Goal: Information Seeking & Learning: Find contact information

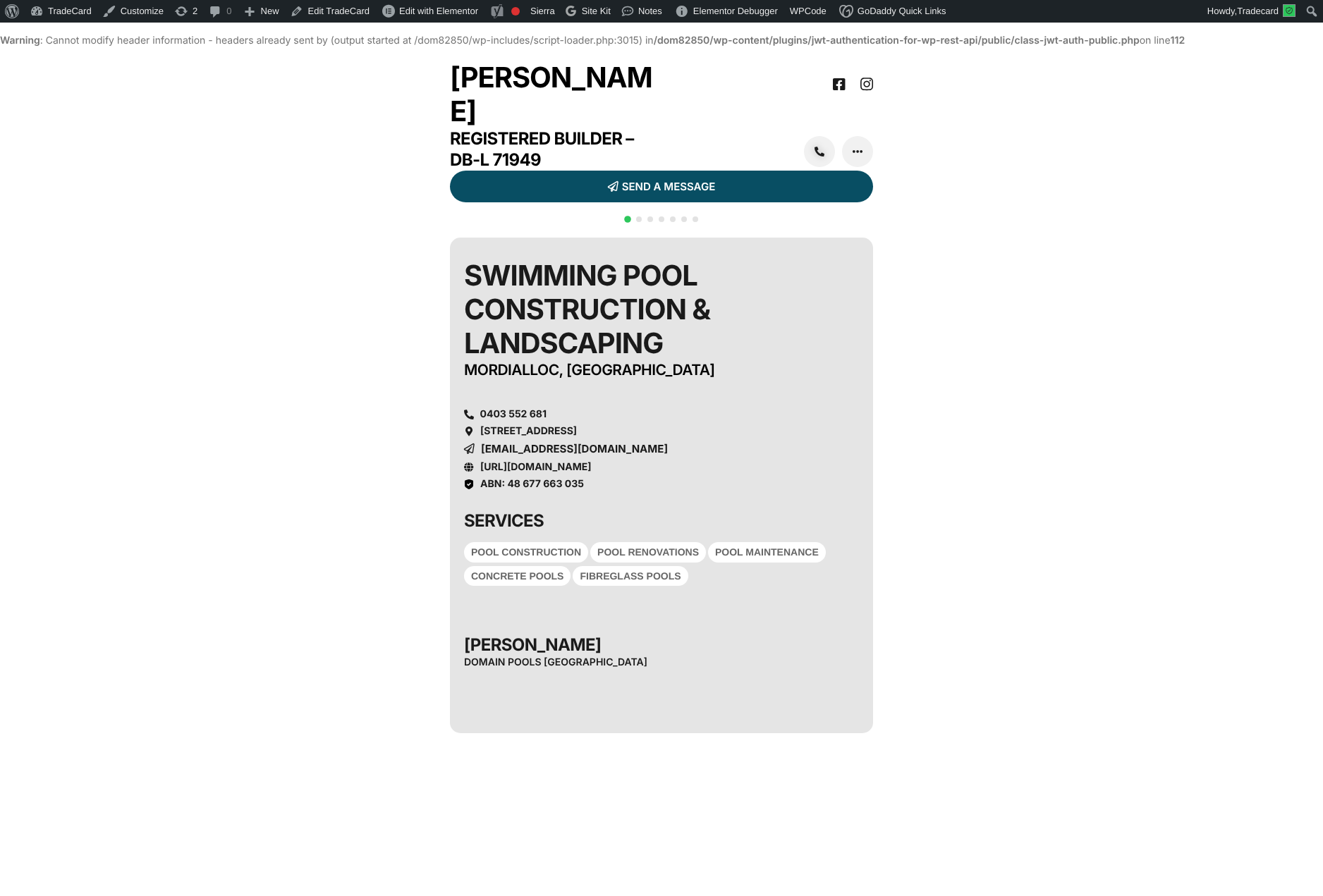
scroll to position [24, 0]
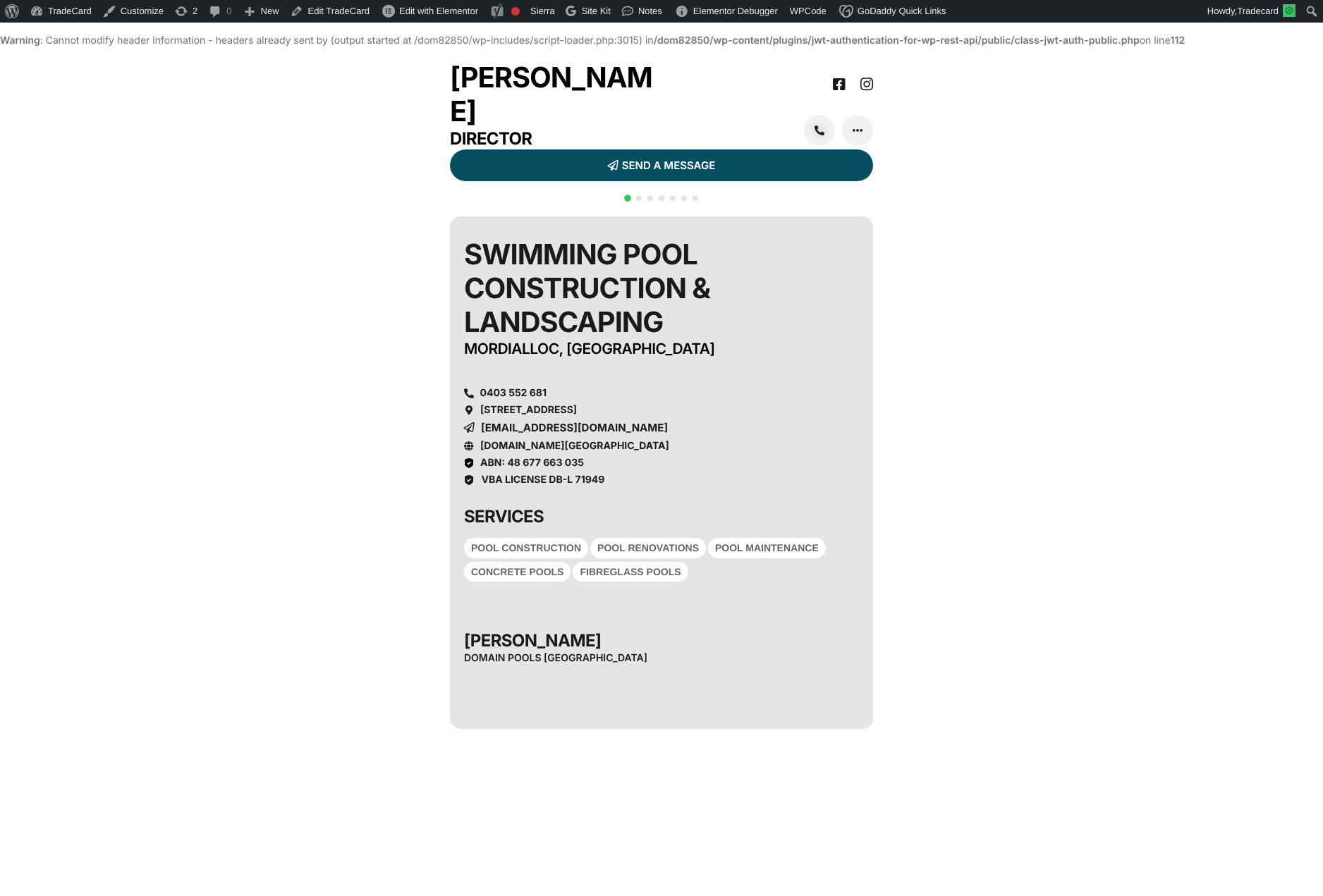
scroll to position [24, 0]
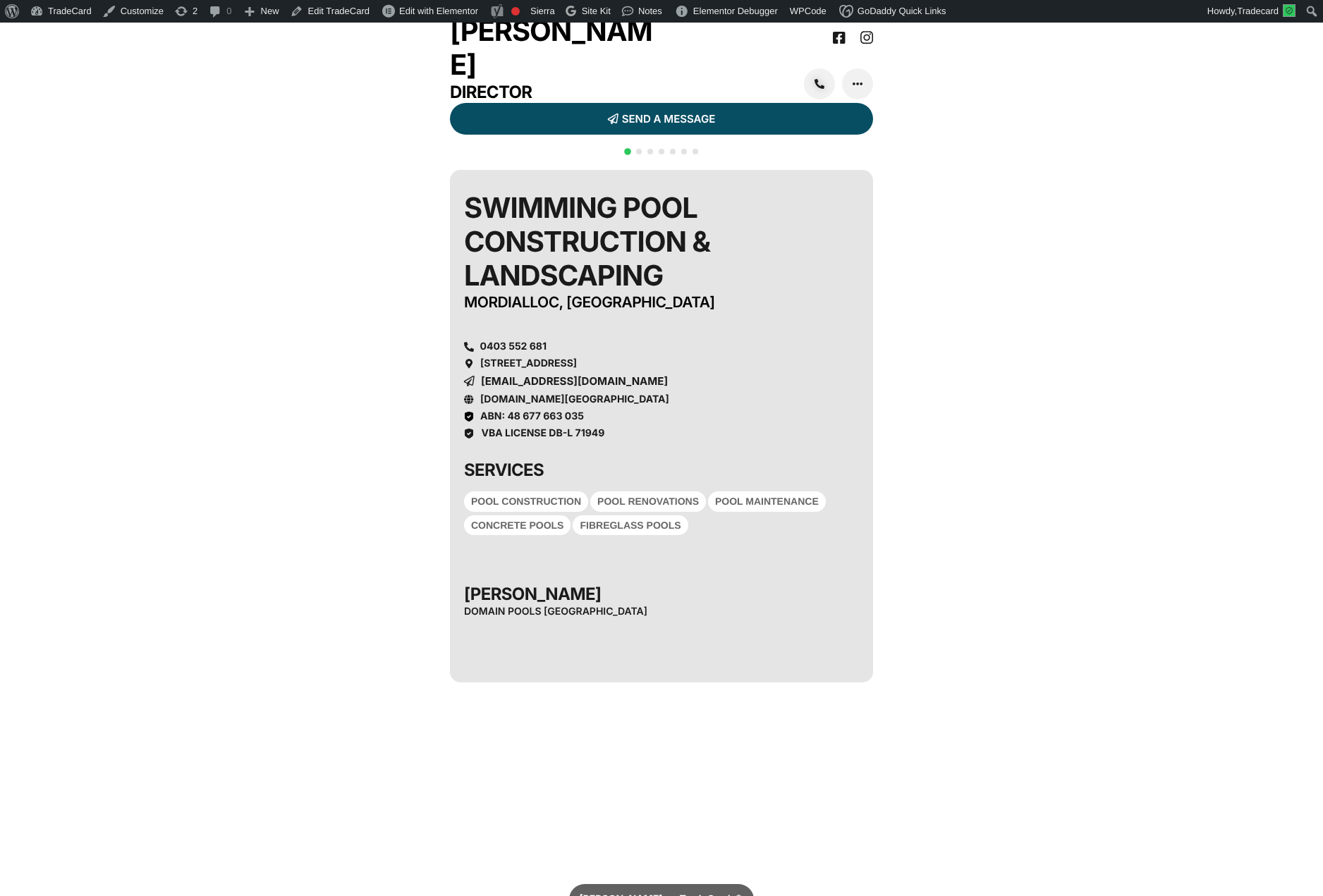
click at [576, 370] on link "[STREET_ADDRESS]" at bounding box center [528, 363] width 97 height 12
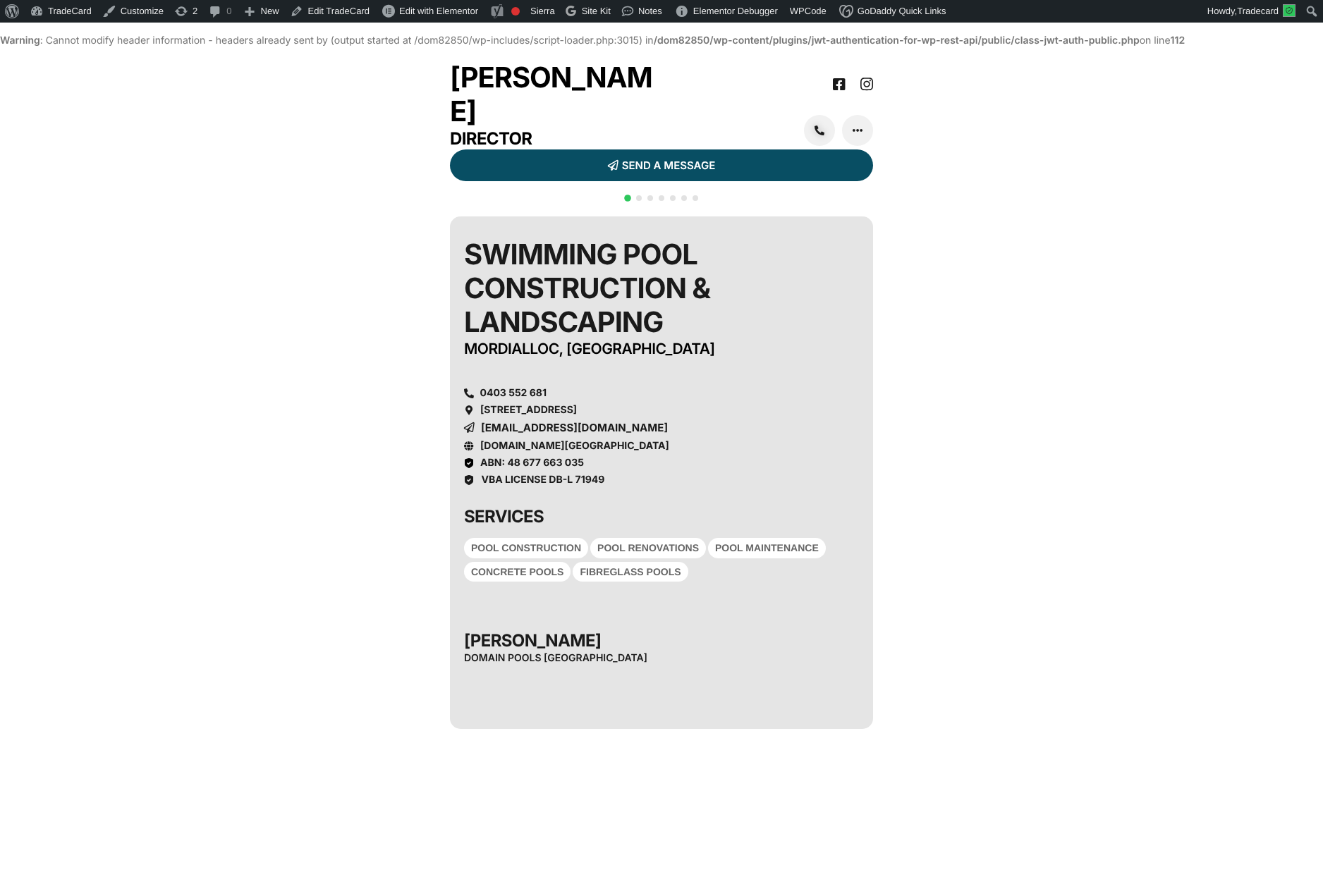
scroll to position [24, 0]
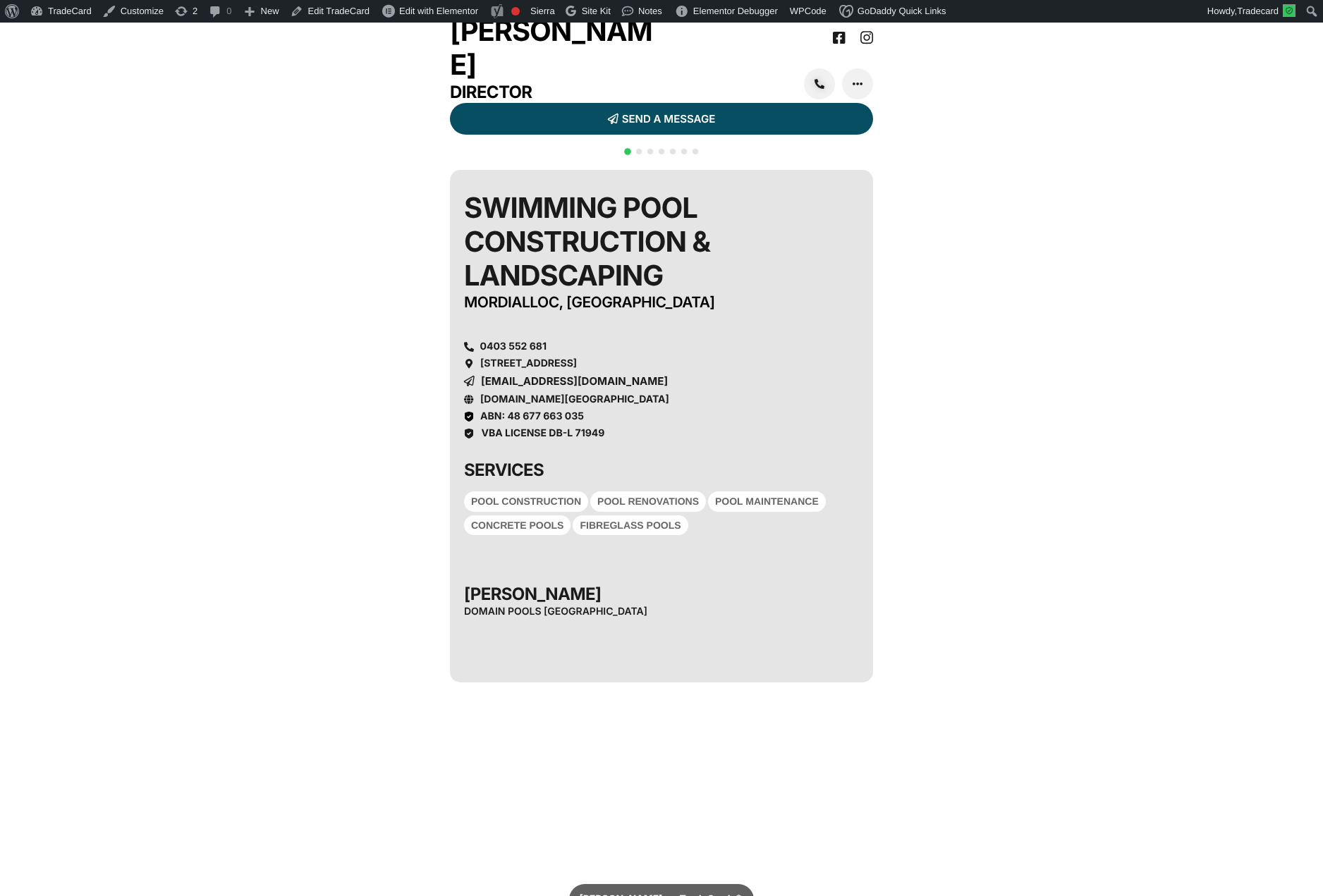
click at [649, 155] on span "Go to slide 3" at bounding box center [650, 151] width 5 height 5
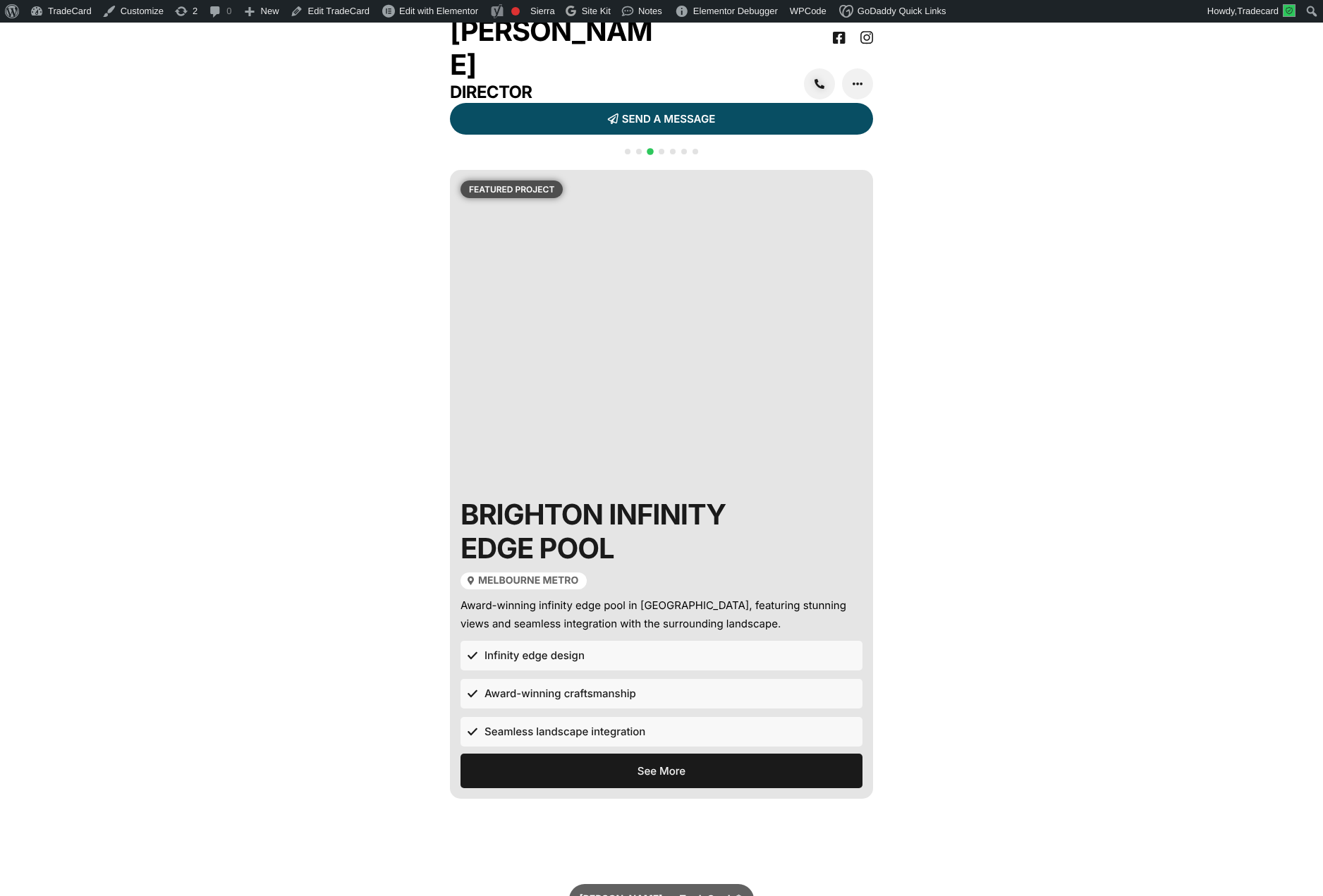
click at [645, 174] on div at bounding box center [662, 159] width 79 height 28
click at [639, 155] on span "Go to slide 2" at bounding box center [638, 151] width 5 height 5
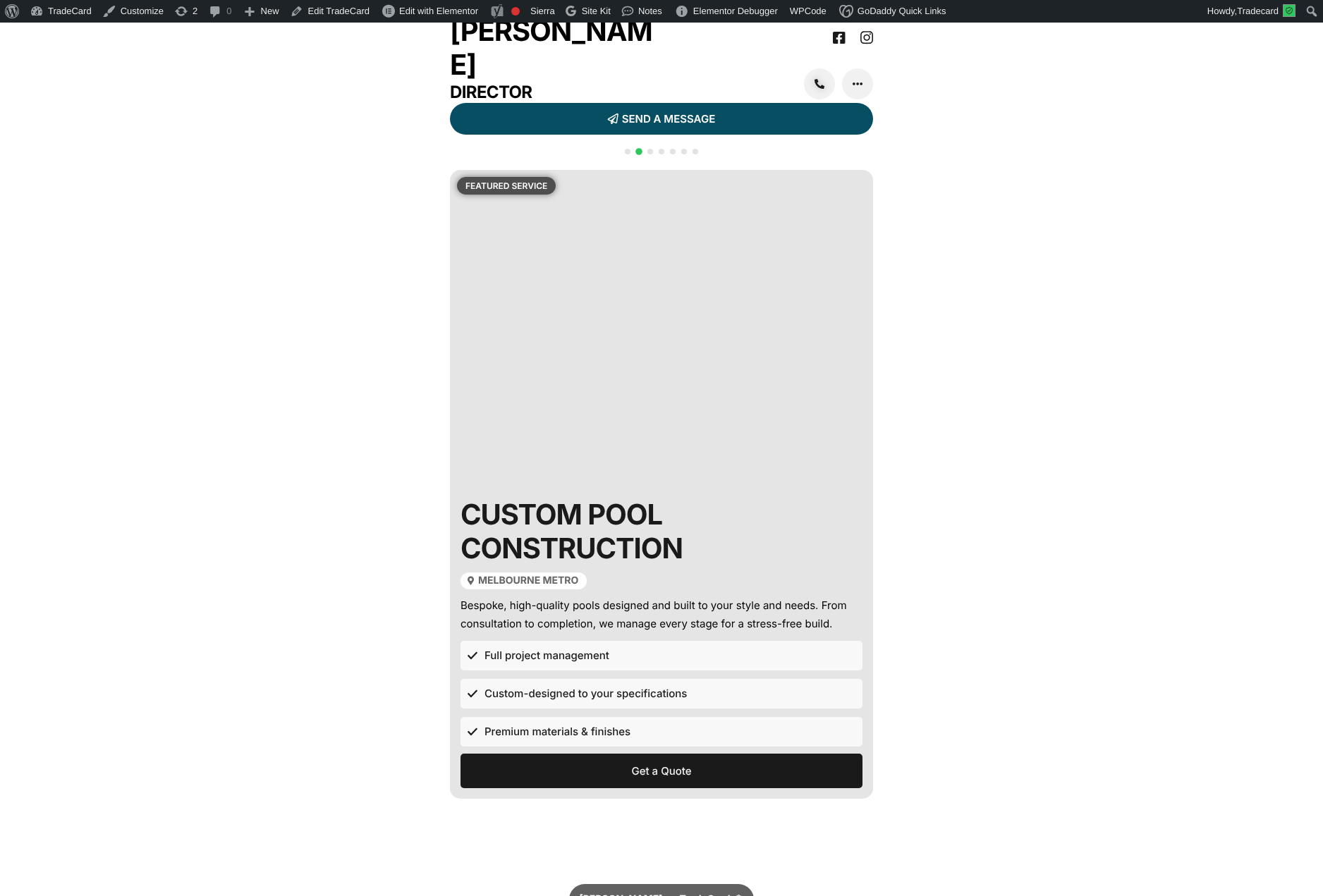
click at [670, 155] on span "Go to slide 5" at bounding box center [672, 151] width 5 height 5
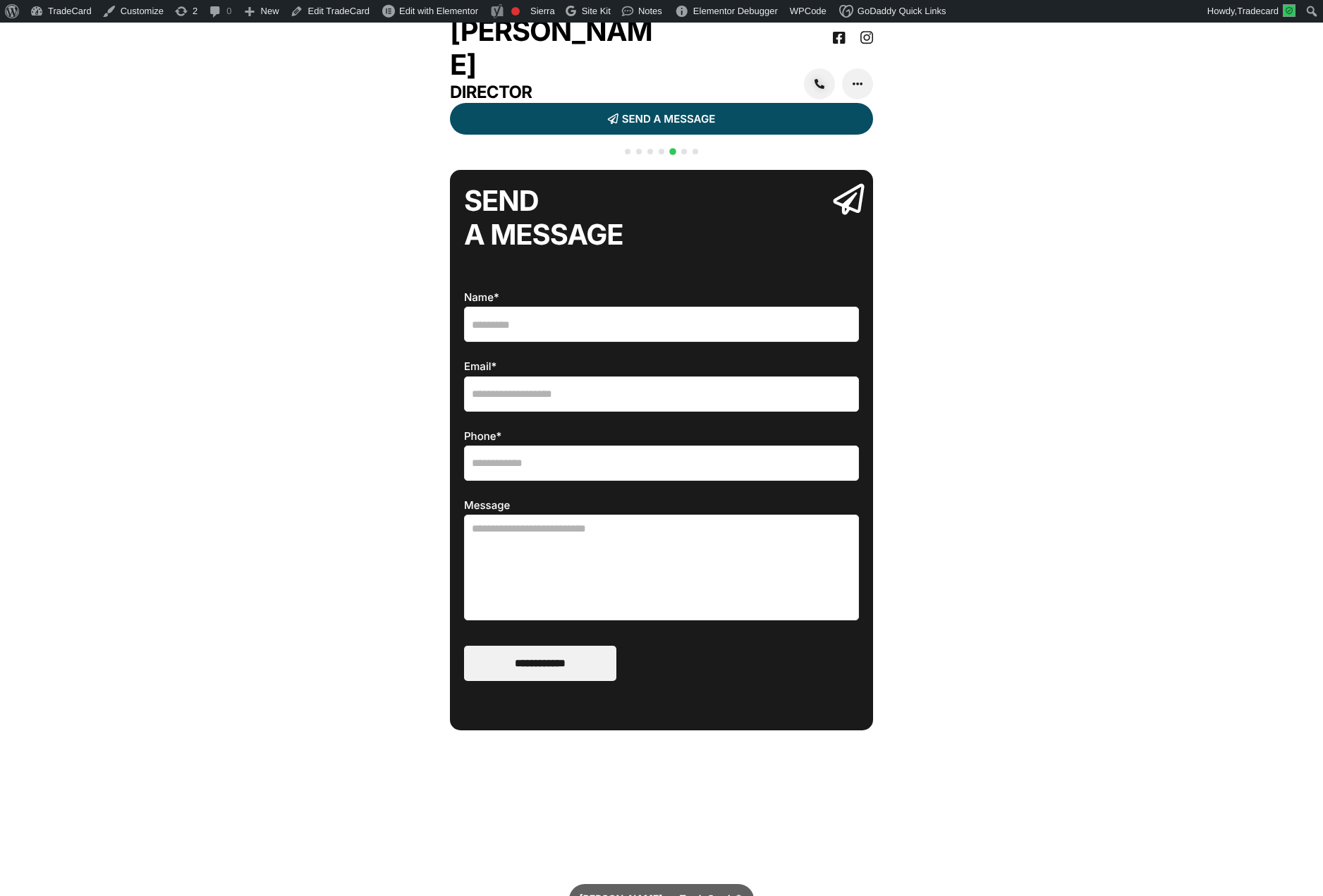
click at [653, 174] on div at bounding box center [662, 159] width 79 height 28
click at [656, 174] on div at bounding box center [662, 159] width 79 height 28
click at [661, 155] on span "Go to slide 4" at bounding box center [662, 151] width 5 height 5
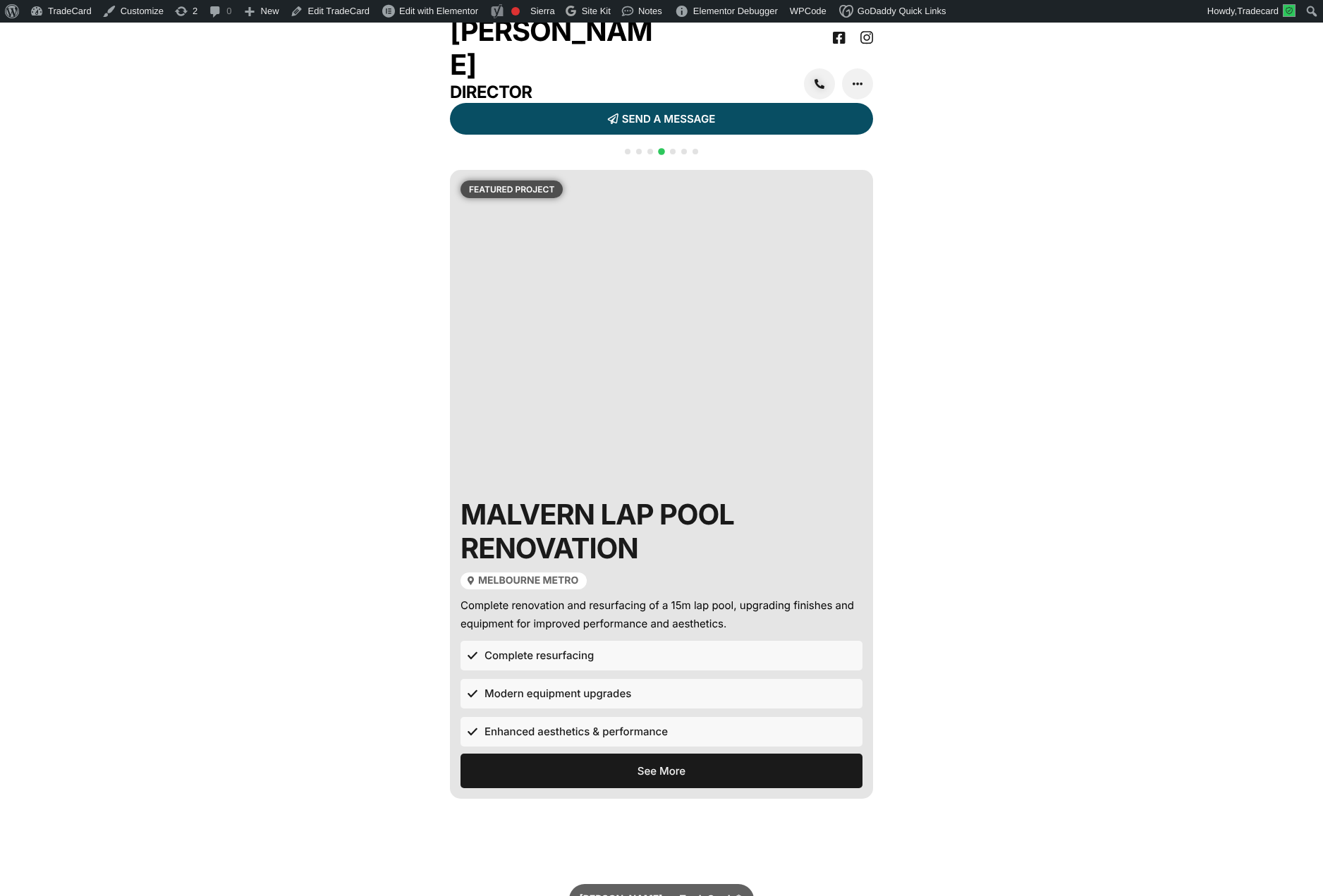
click at [638, 155] on span "Go to slide 2" at bounding box center [638, 151] width 5 height 5
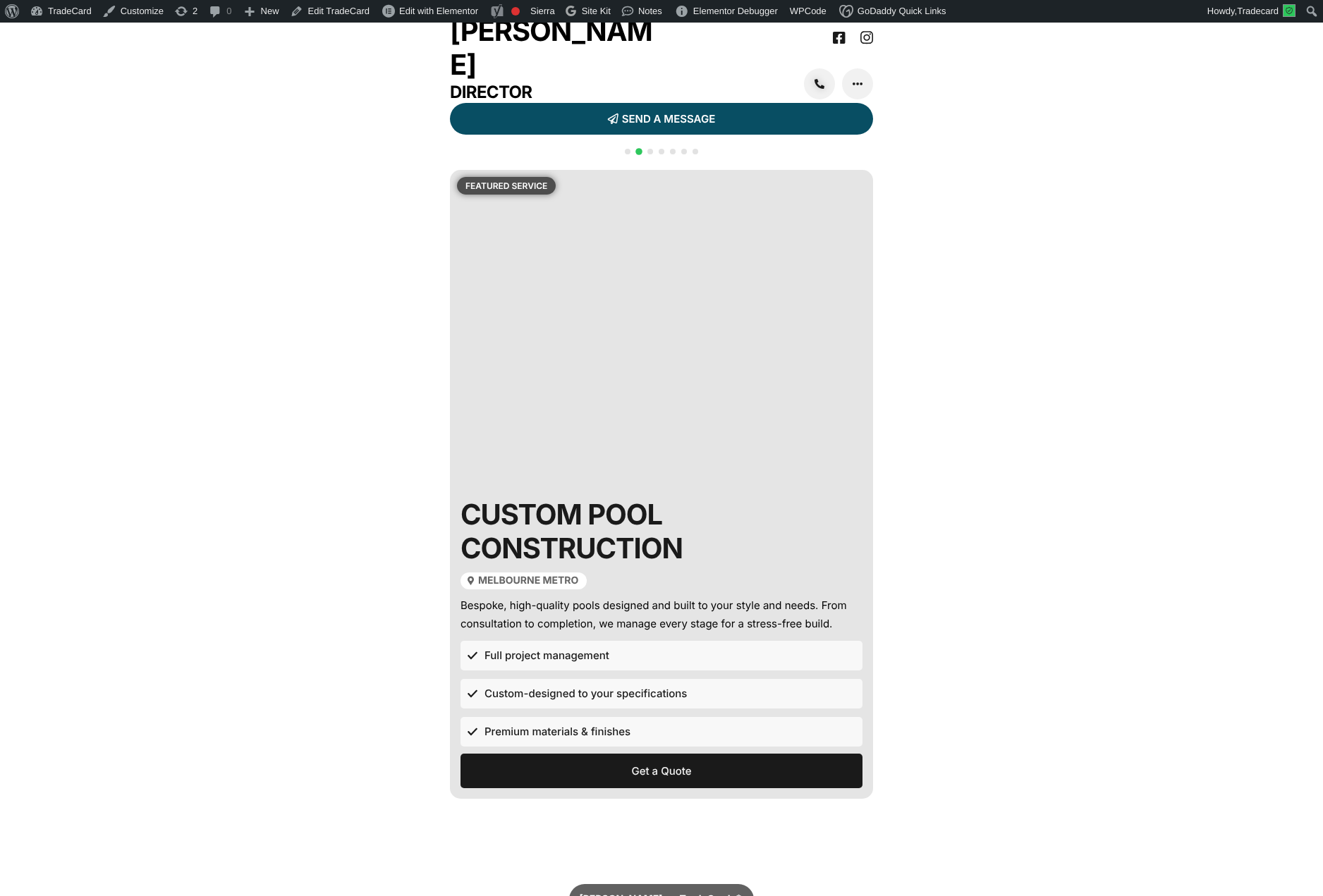
click at [654, 173] on div at bounding box center [662, 159] width 79 height 28
click at [659, 155] on span "Go to slide 4" at bounding box center [662, 151] width 5 height 5
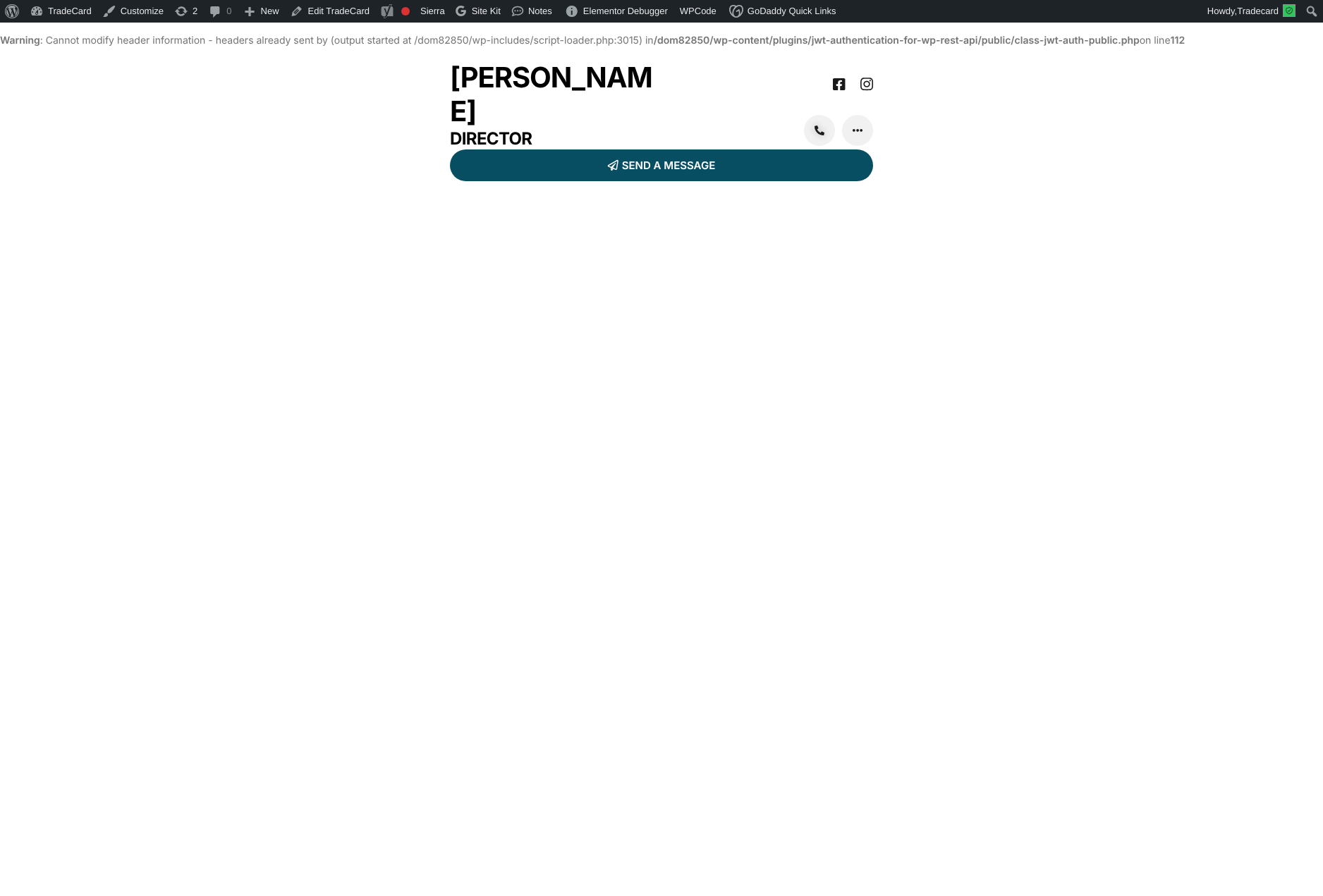
scroll to position [24, 0]
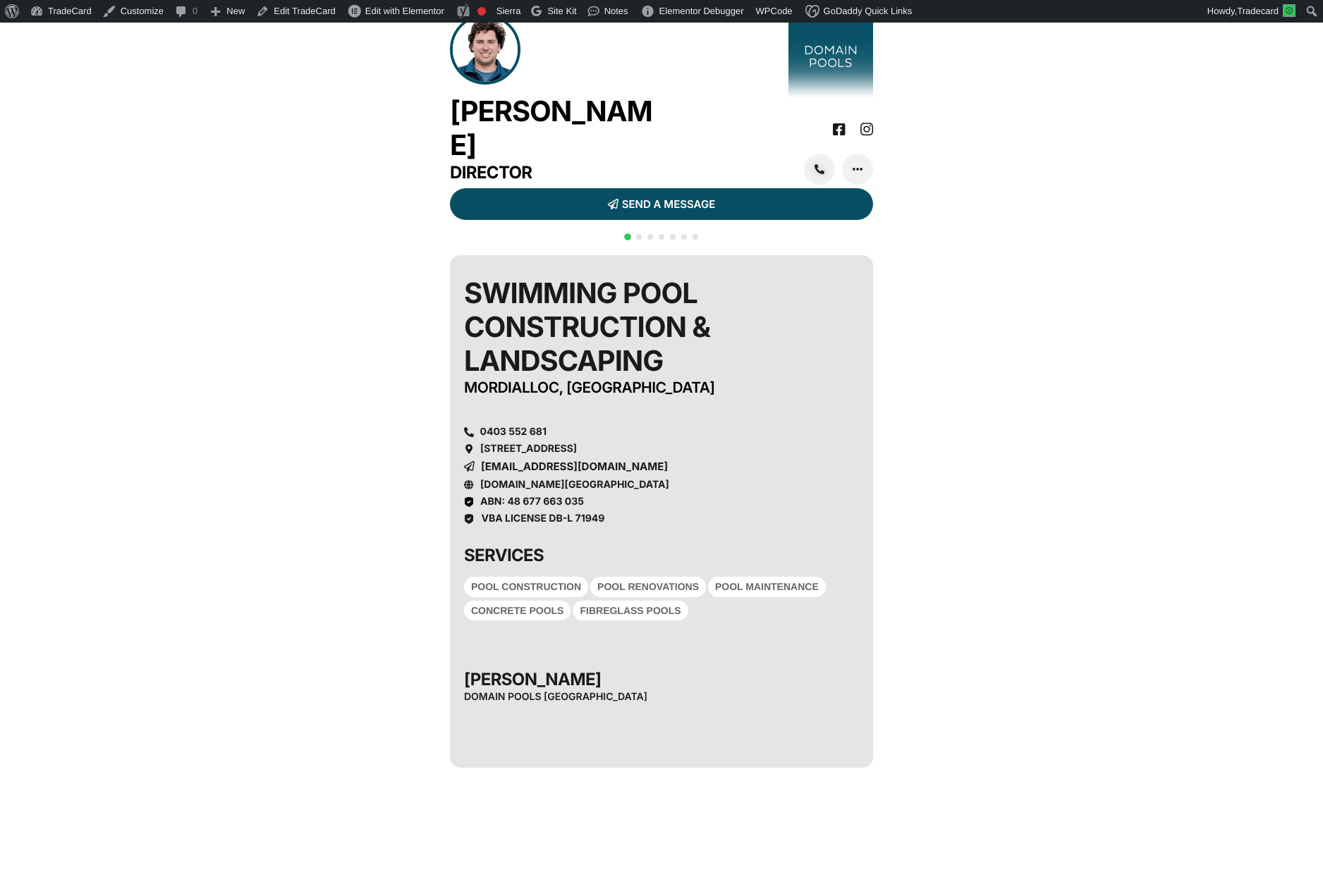
scroll to position [24, 0]
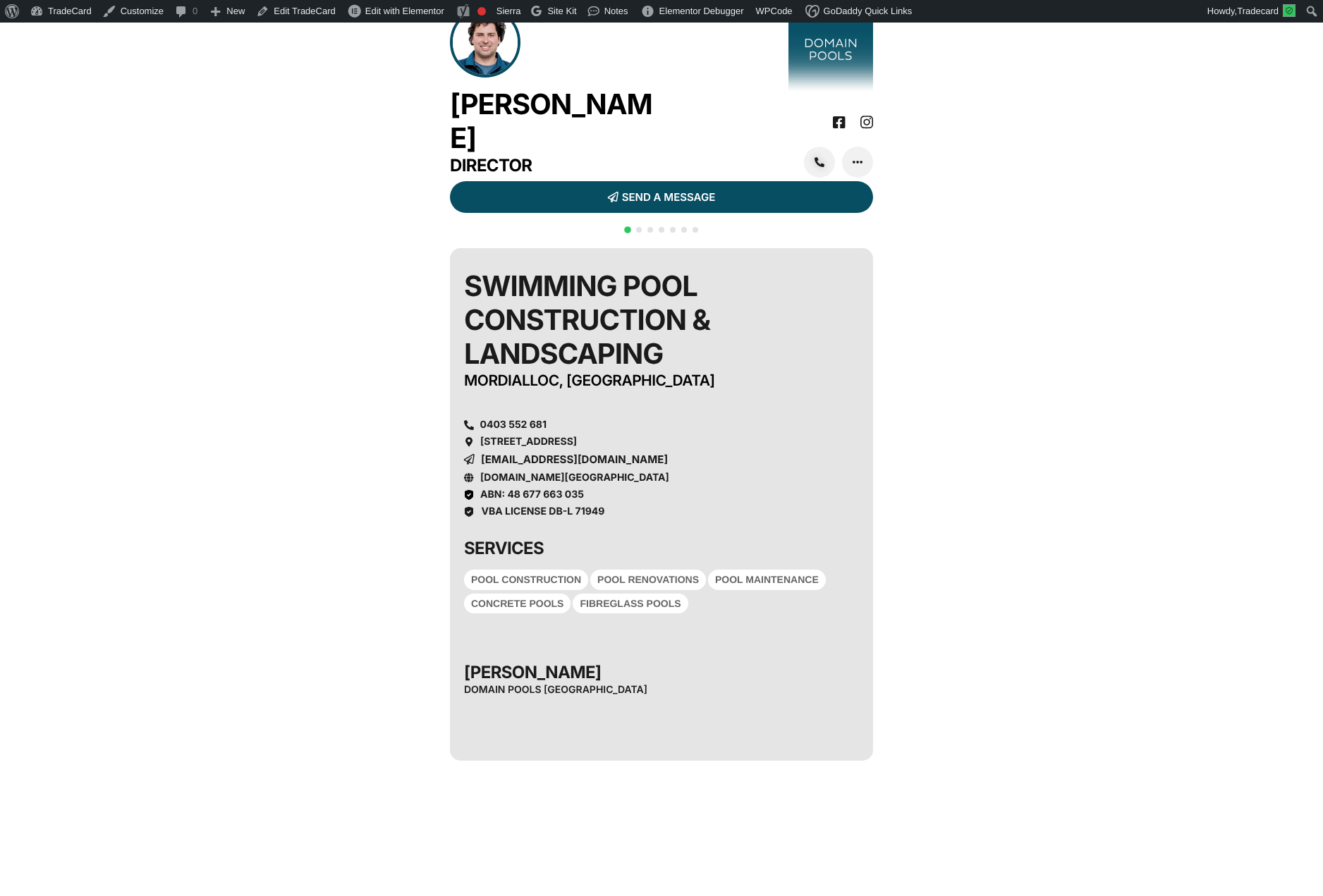
click at [1031, 208] on div "Jordan Tomas Director ADD CONTACT SEND A MESSAGE SHARE" at bounding box center [662, 550] width 1323 height 1099
click at [649, 233] on span "Go to slide 3" at bounding box center [650, 230] width 5 height 5
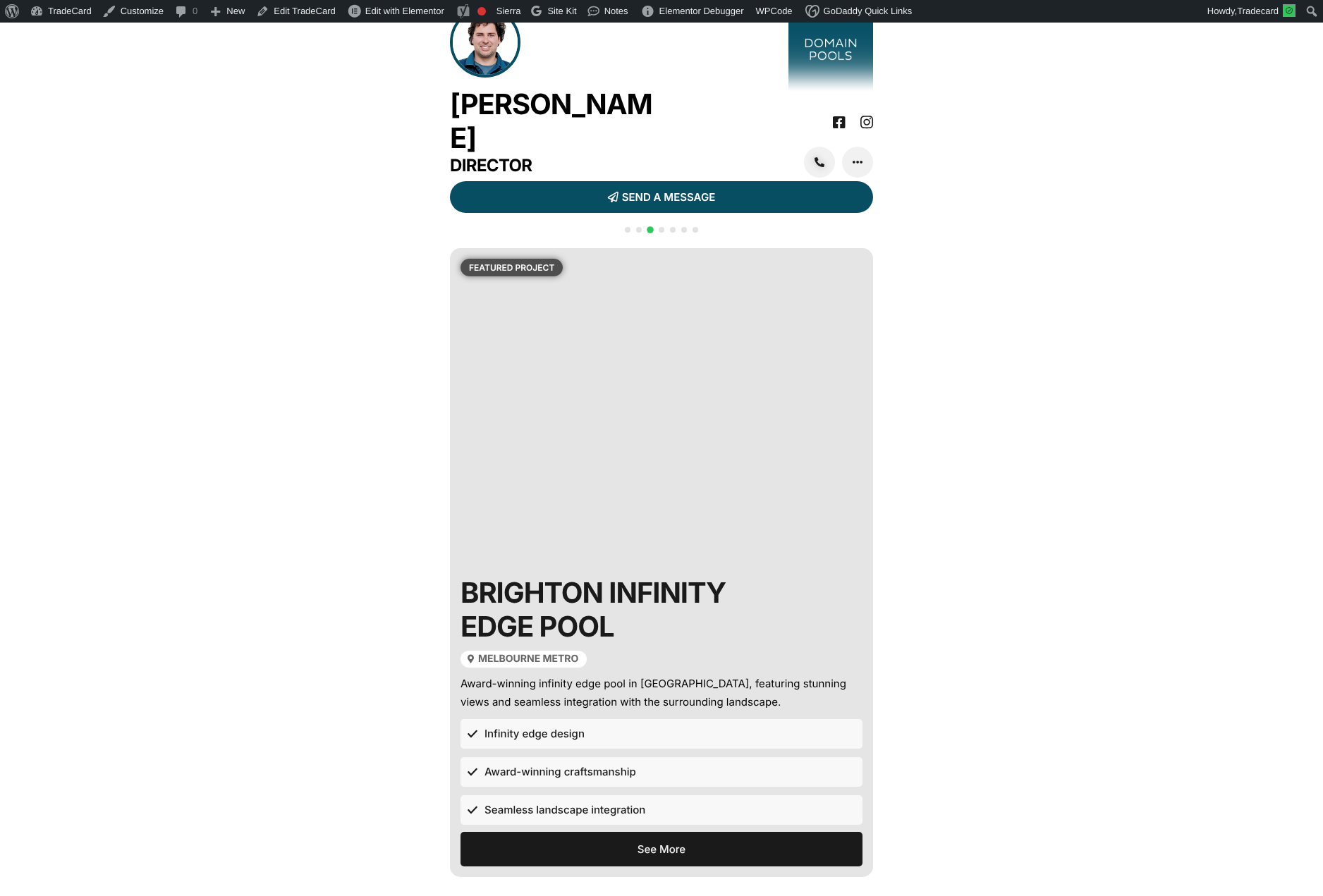
click at [623, 252] on div at bounding box center [662, 237] width 79 height 28
click at [627, 233] on span "Go to slide 1" at bounding box center [627, 230] width 5 height 5
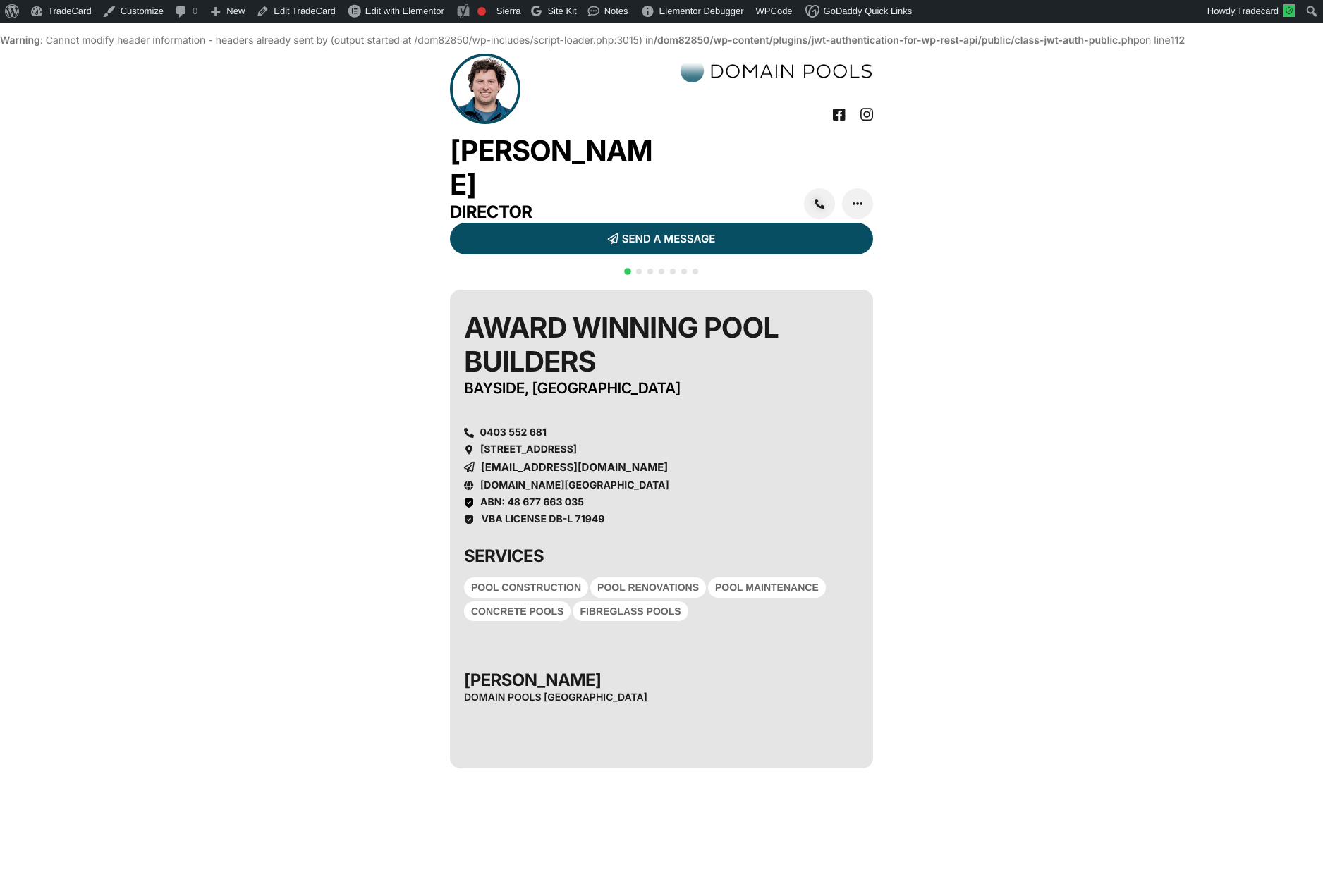
scroll to position [24, 0]
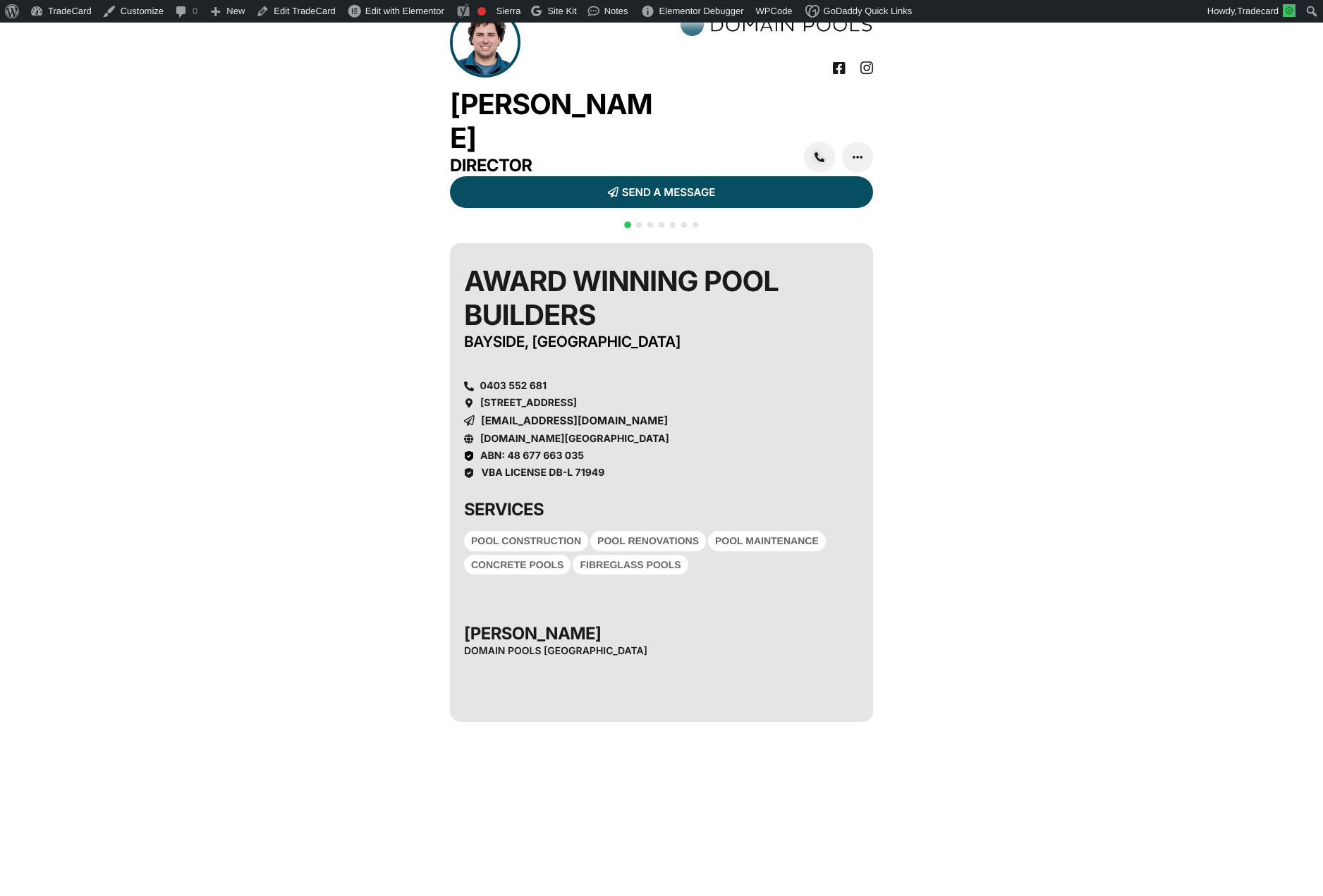
click at [357, 279] on div "QR CODE SCAN WITH YOUR PHONE [URL][DOMAIN_NAME] Award Winning Pool Builders [GE…" at bounding box center [662, 665] width 1323 height 858
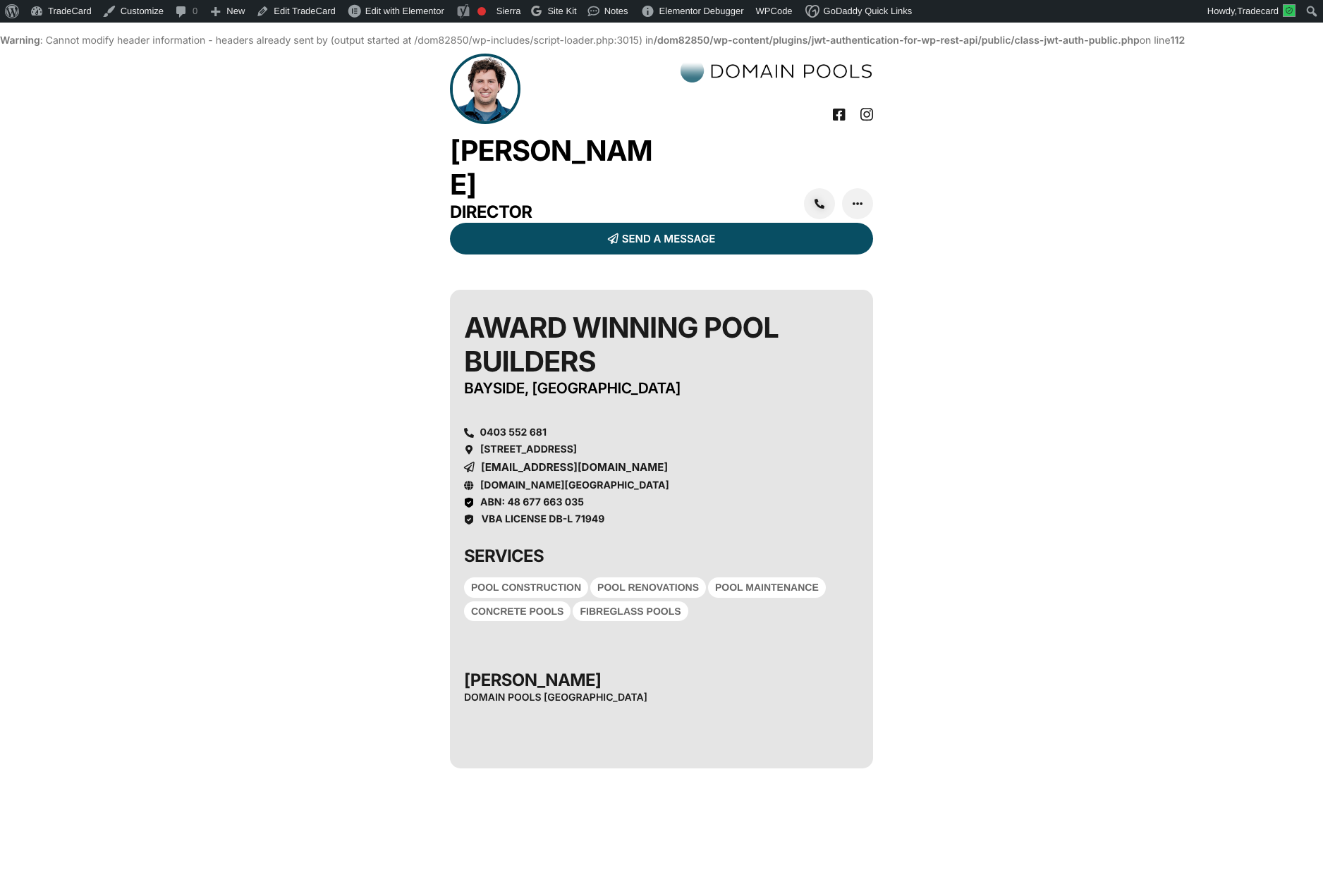
scroll to position [24, 0]
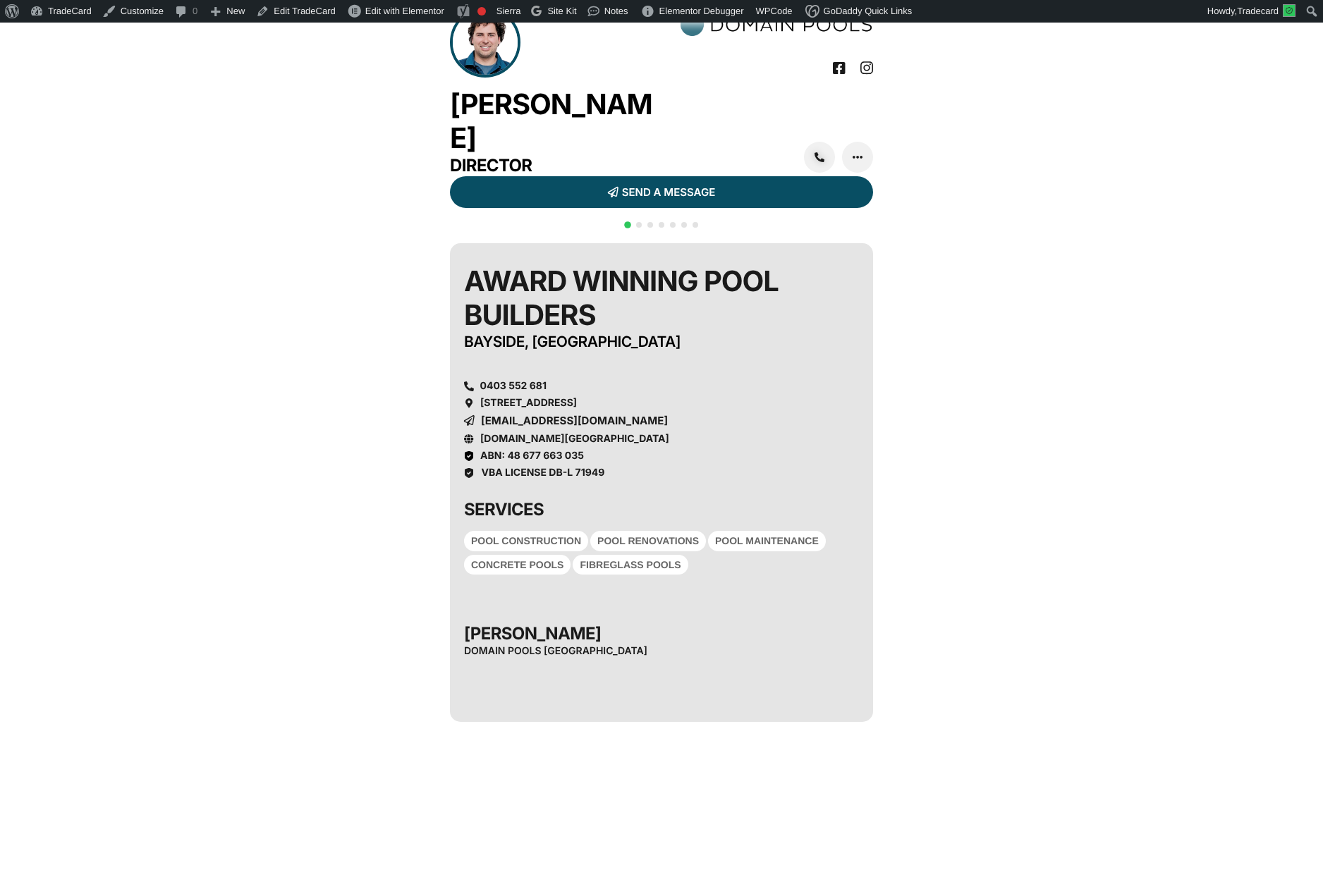
click at [639, 227] on span "Go to slide 2" at bounding box center [638, 225] width 5 height 5
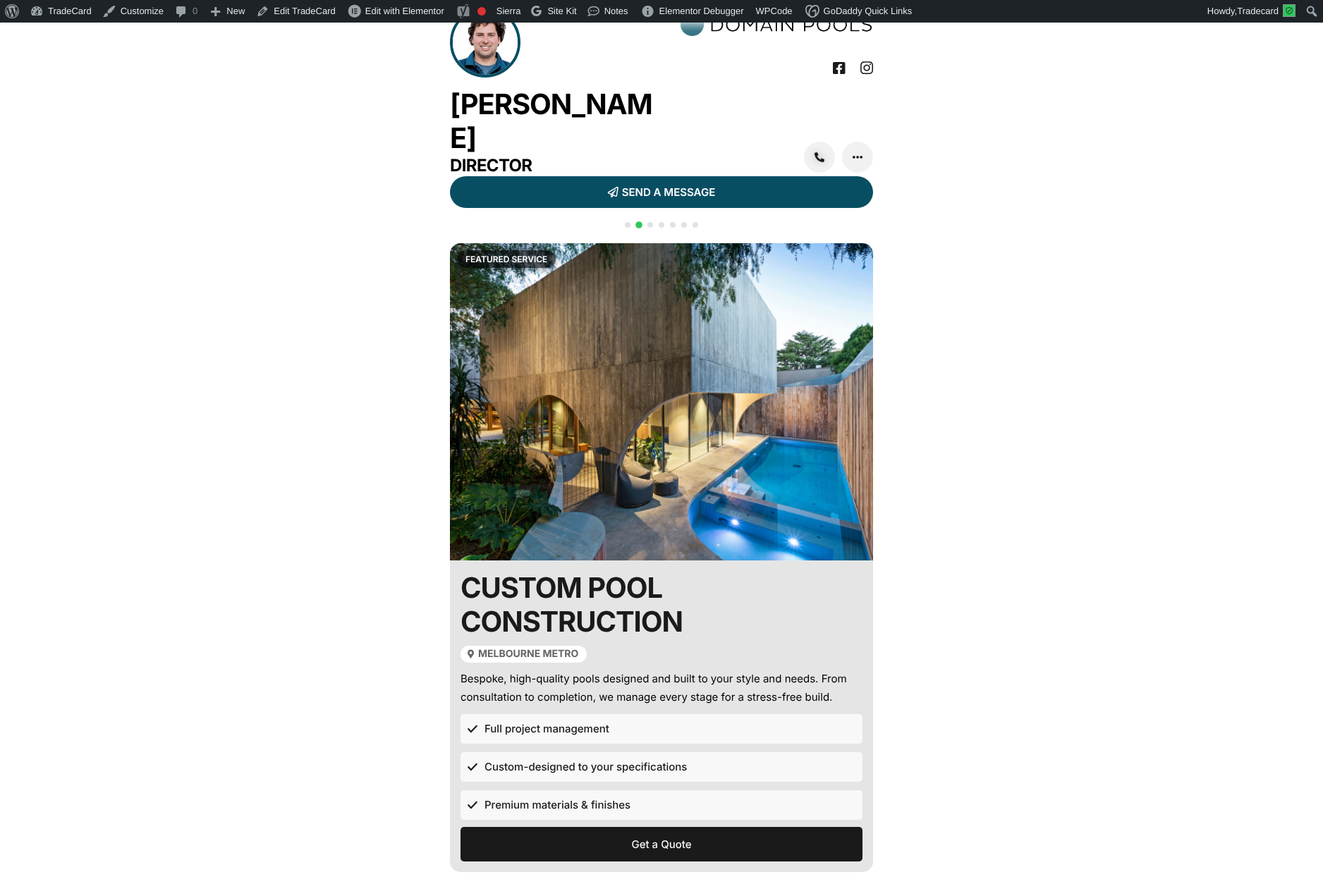
click at [649, 227] on span "Go to slide 3" at bounding box center [650, 225] width 5 height 5
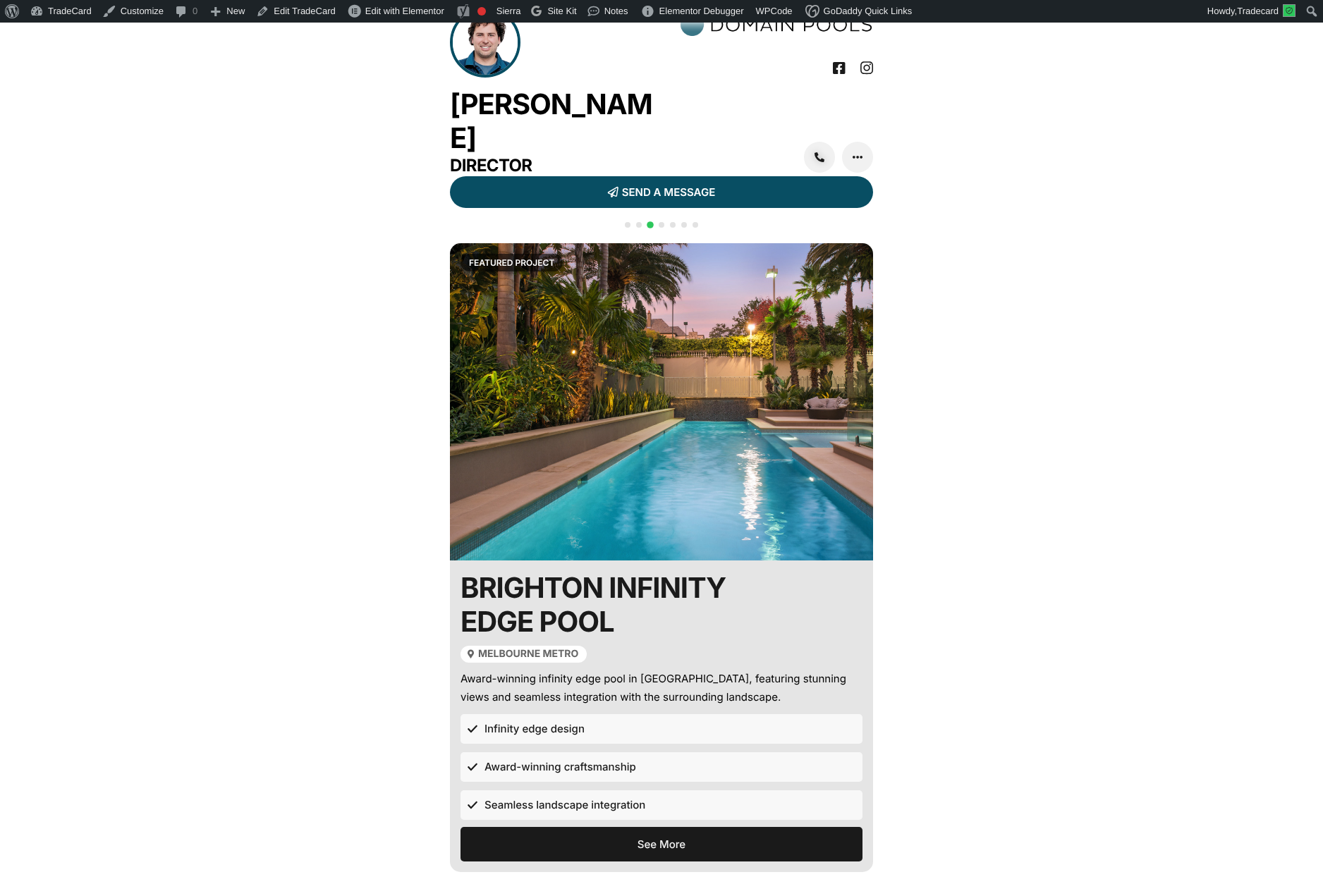
click at [660, 227] on span "Go to slide 4" at bounding box center [662, 225] width 5 height 5
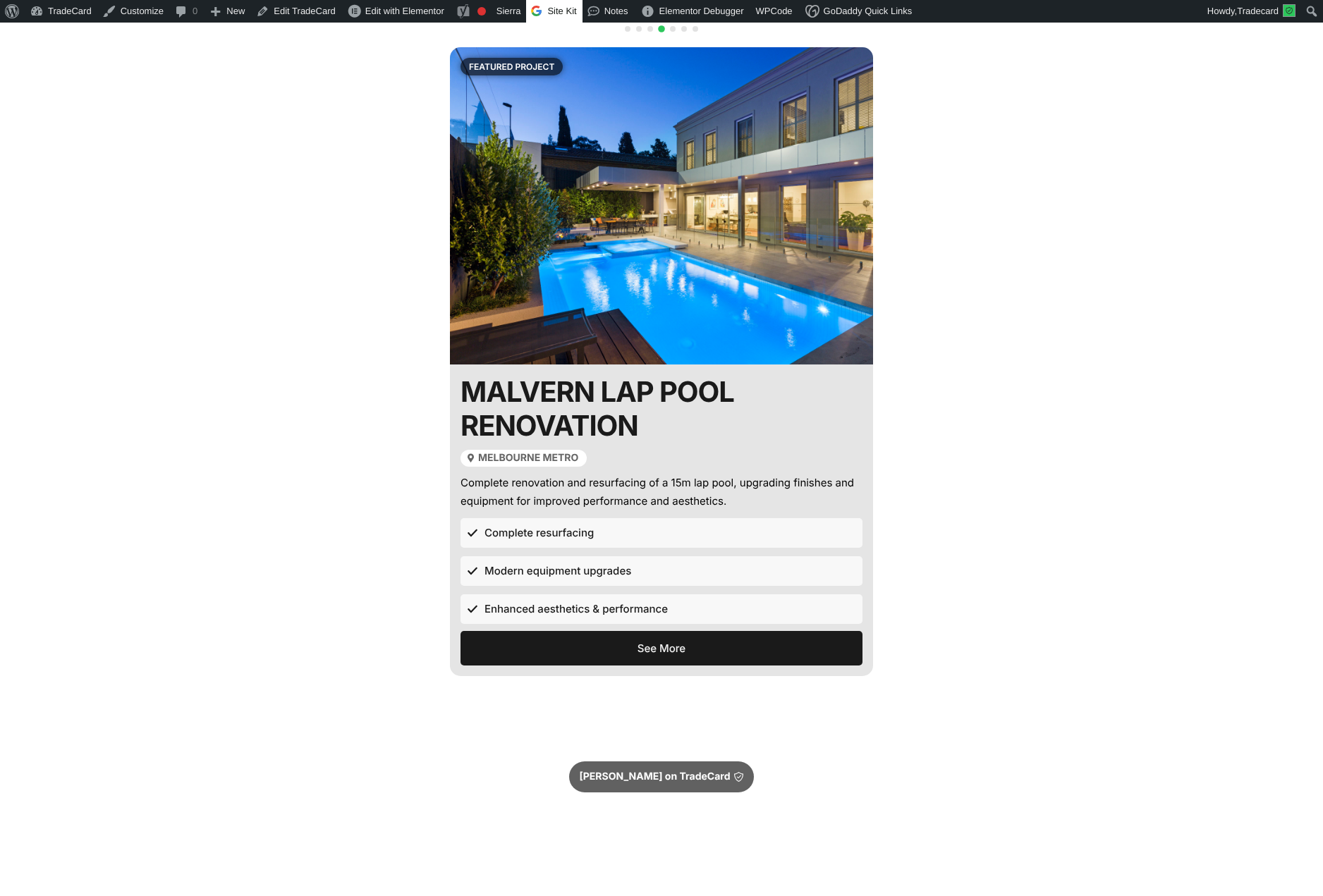
scroll to position [221, 0]
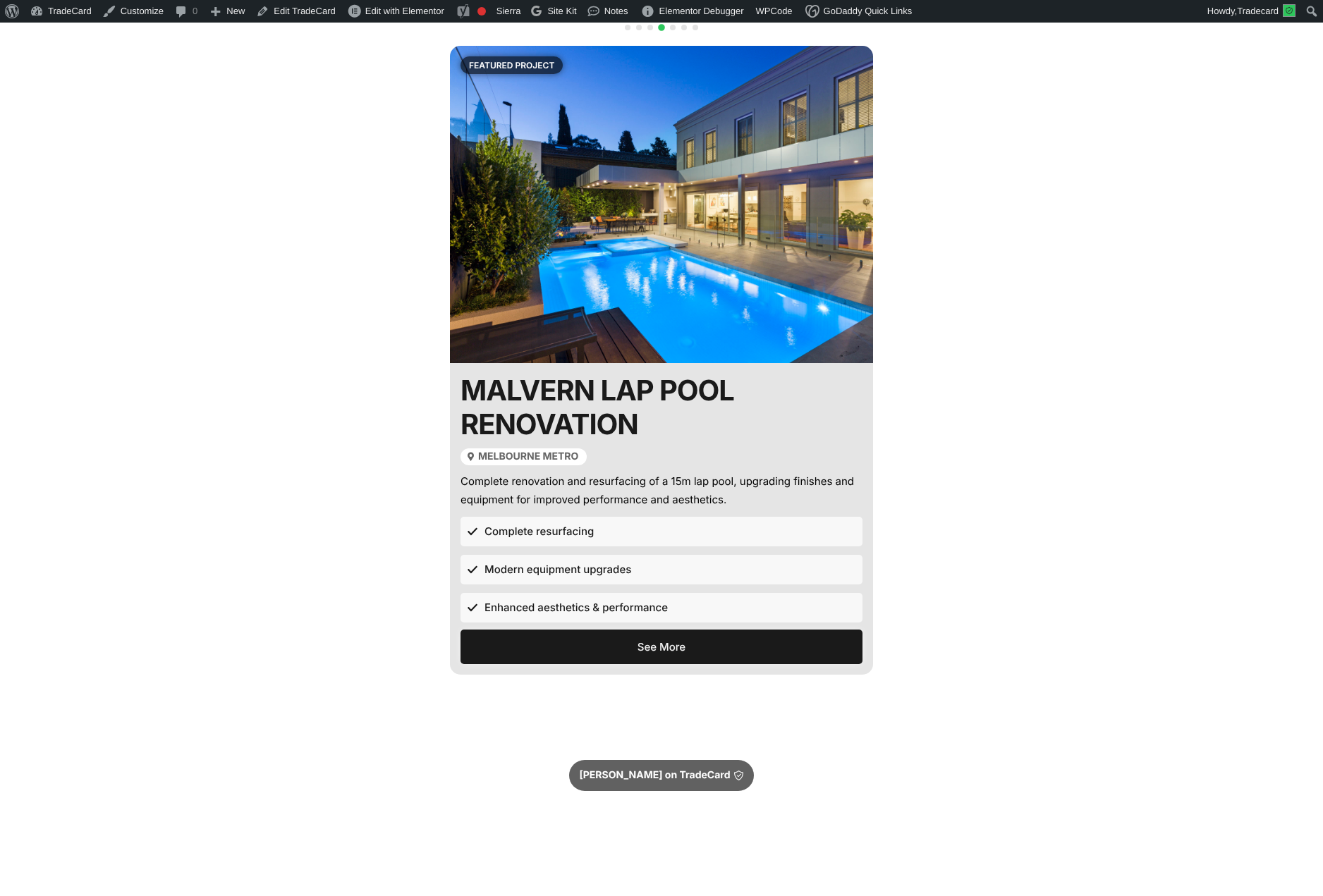
click at [657, 653] on span "See More" at bounding box center [662, 647] width 48 height 11
click at [655, 653] on span "See More" at bounding box center [662, 647] width 48 height 11
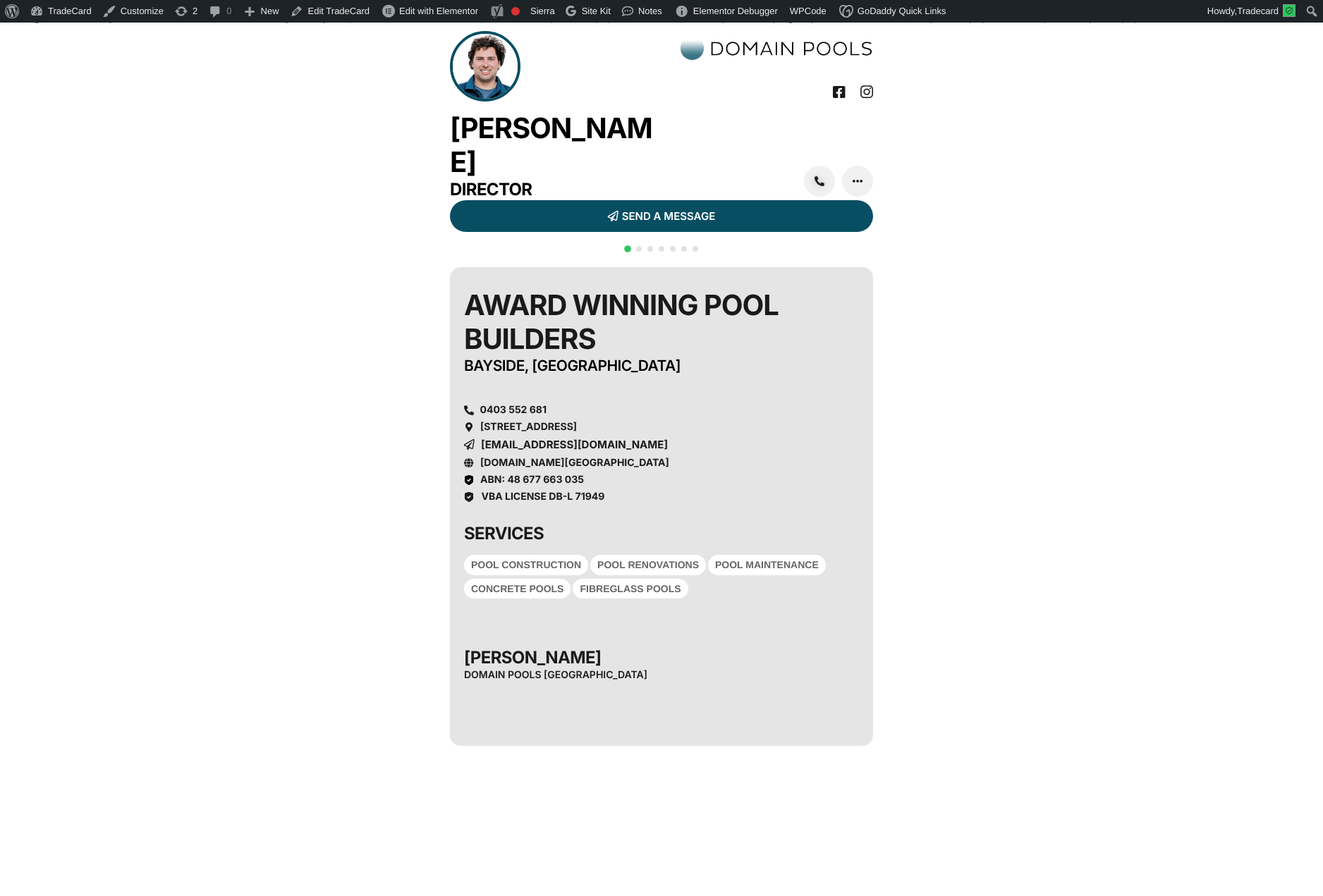
scroll to position [24, 0]
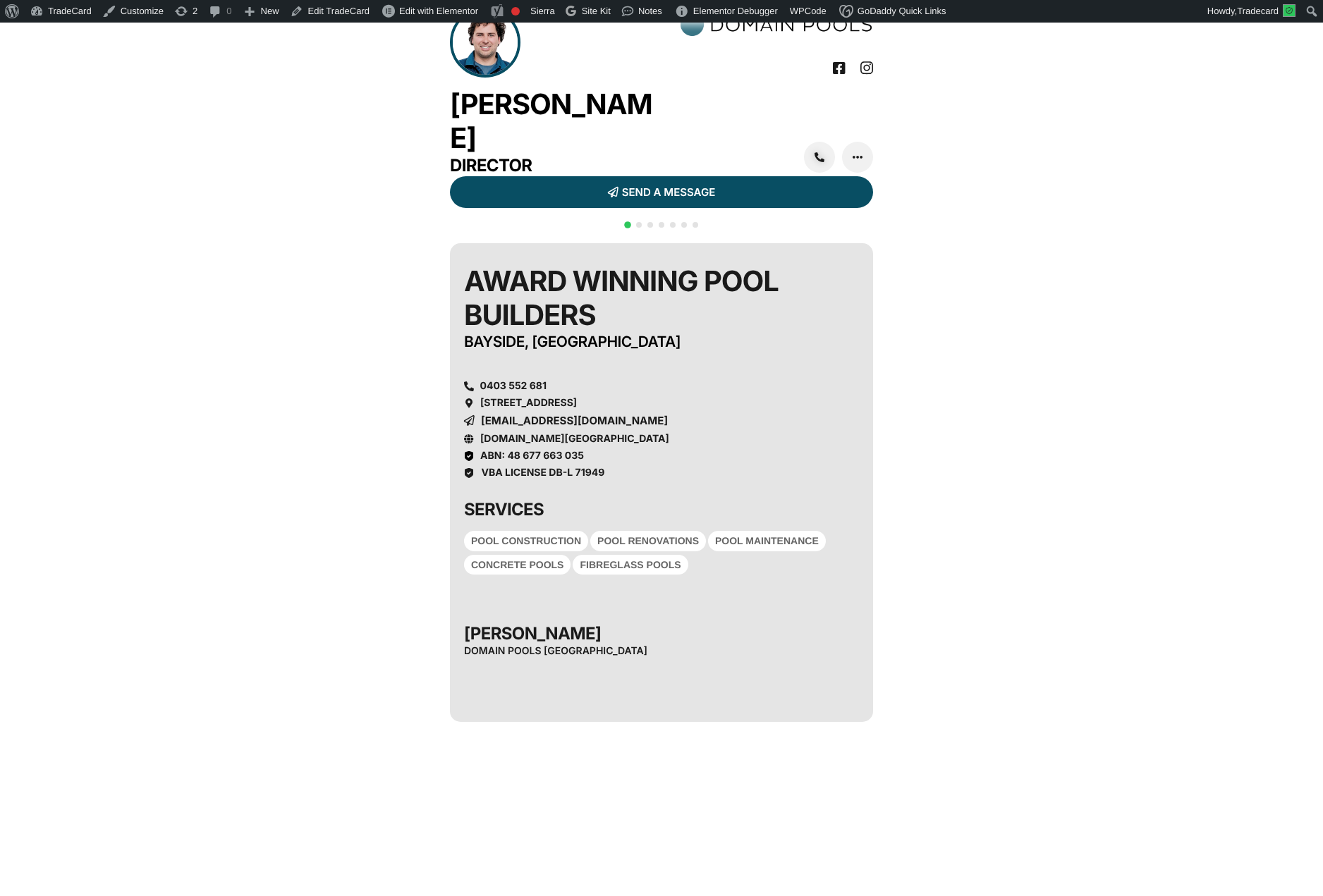
click at [647, 223] on span "Go to slide 3" at bounding box center [650, 225] width 5 height 5
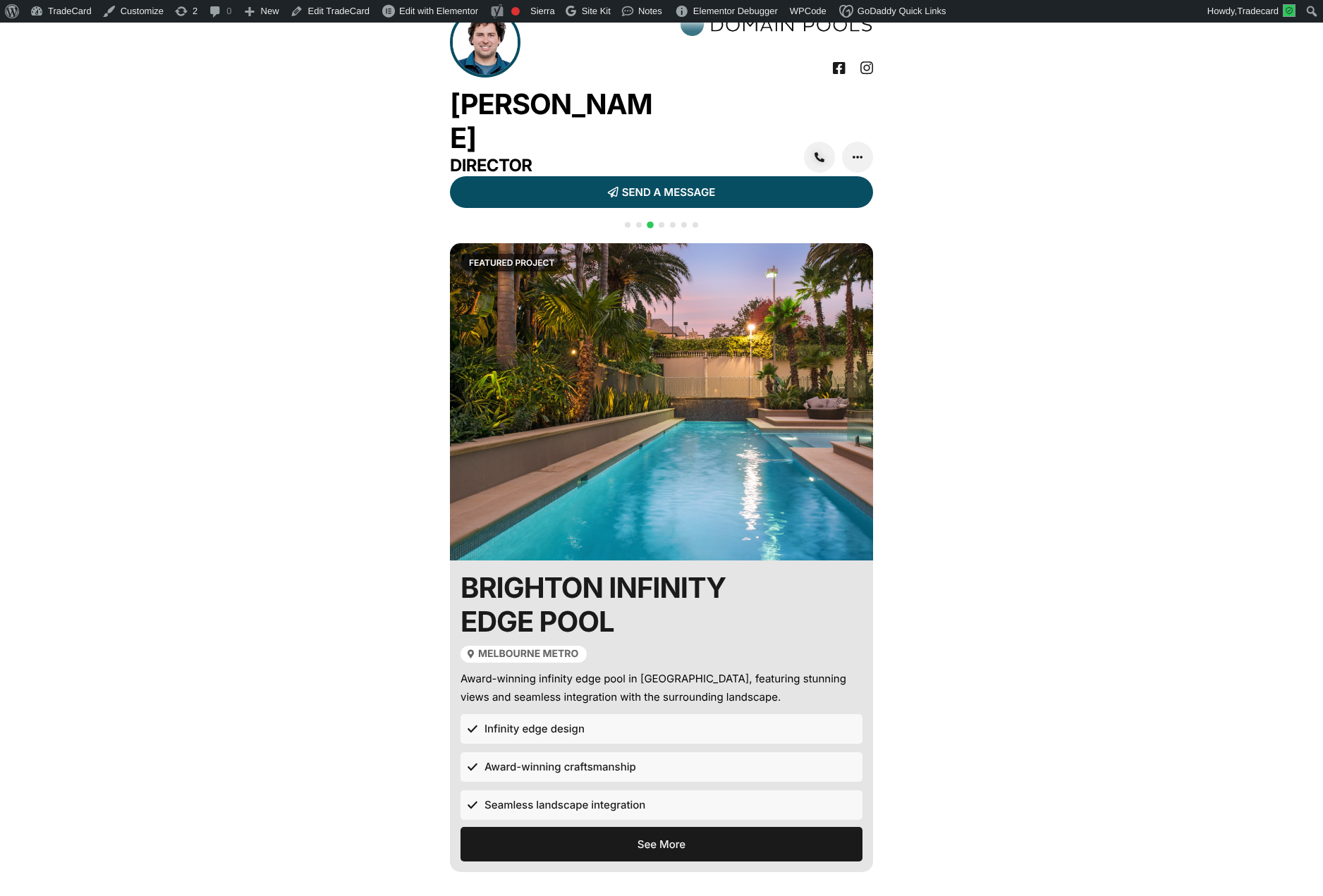
click at [660, 223] on span "Go to slide 4" at bounding box center [662, 225] width 5 height 5
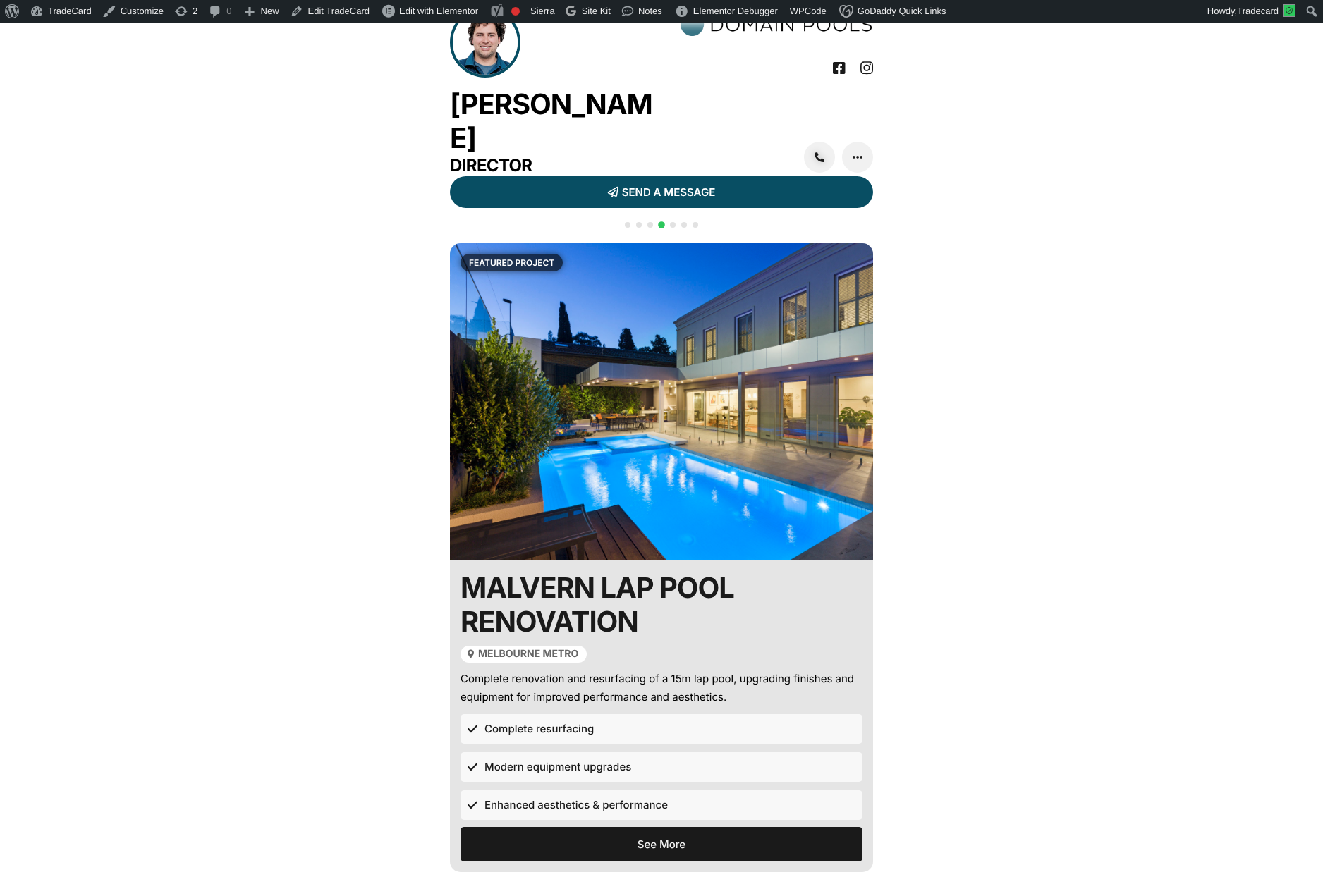
click at [649, 222] on span "Go to slide 3" at bounding box center [650, 225] width 5 height 5
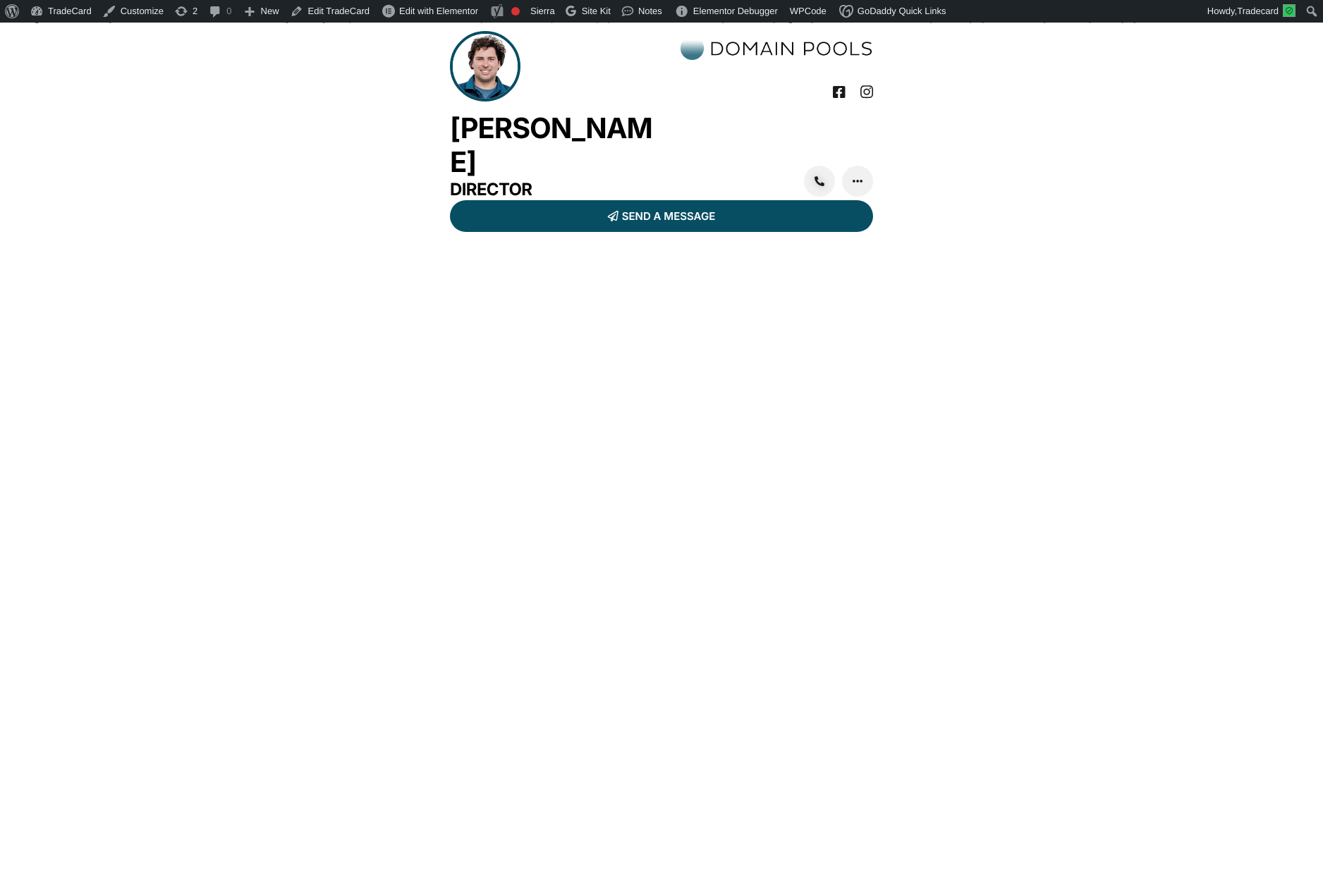
scroll to position [24, 0]
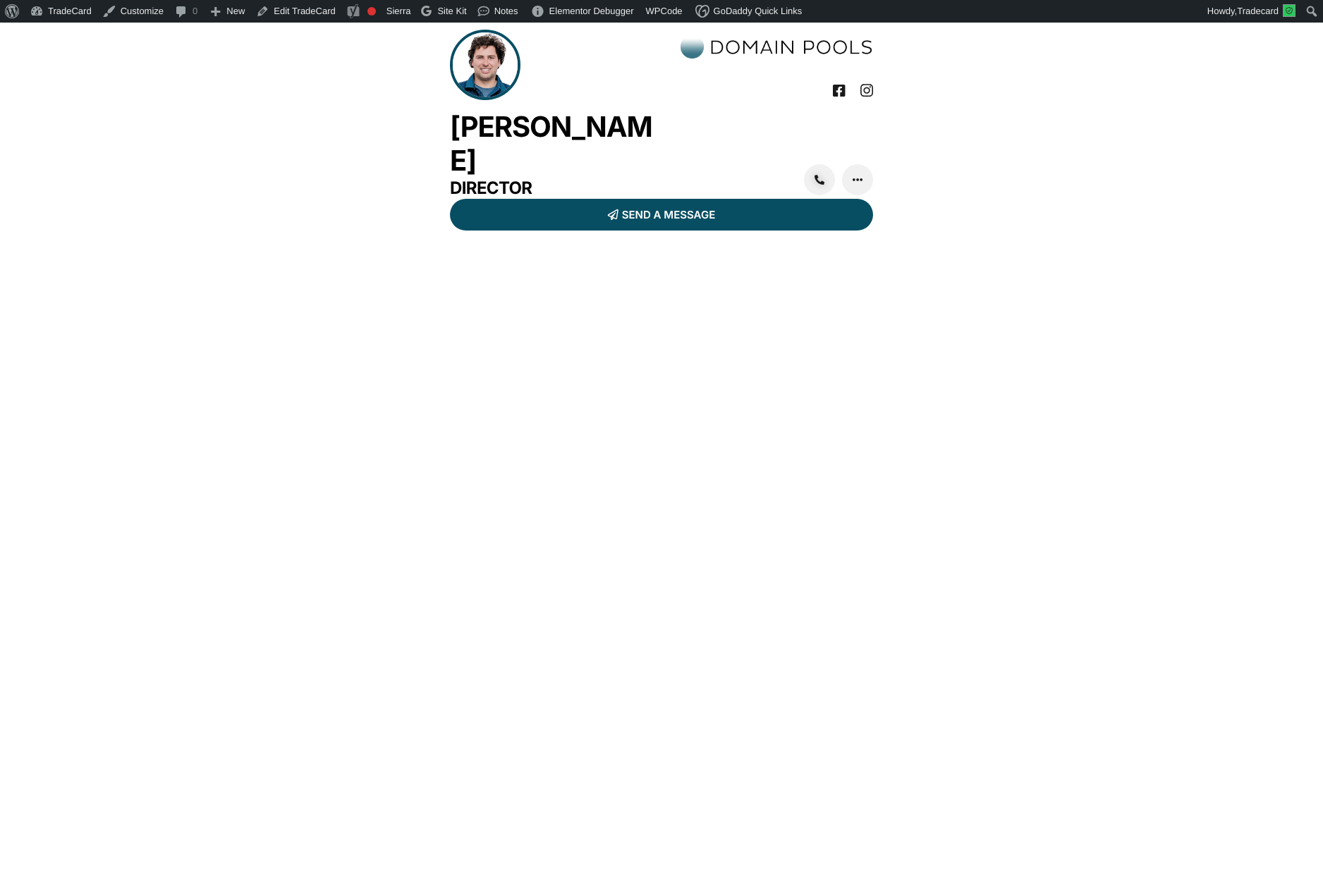
scroll to position [22, 0]
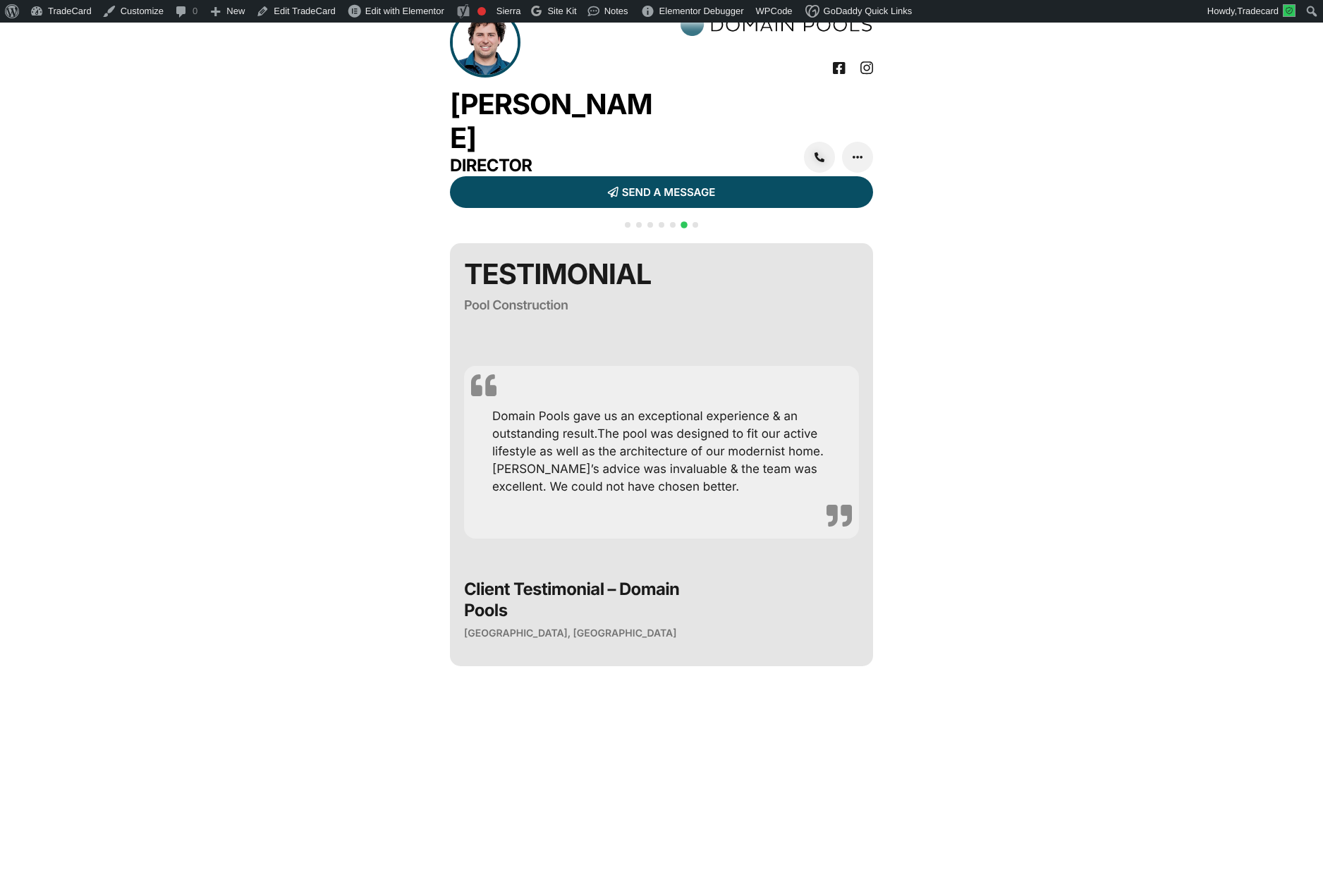
drag, startPoint x: 334, startPoint y: 223, endPoint x: 314, endPoint y: 152, distance: 73.8
click at [332, 221] on div "[PERSON_NAME] Director ADD CONTACT SEND A MESSAGE SHARE" at bounding box center [662, 547] width 1323 height 1094
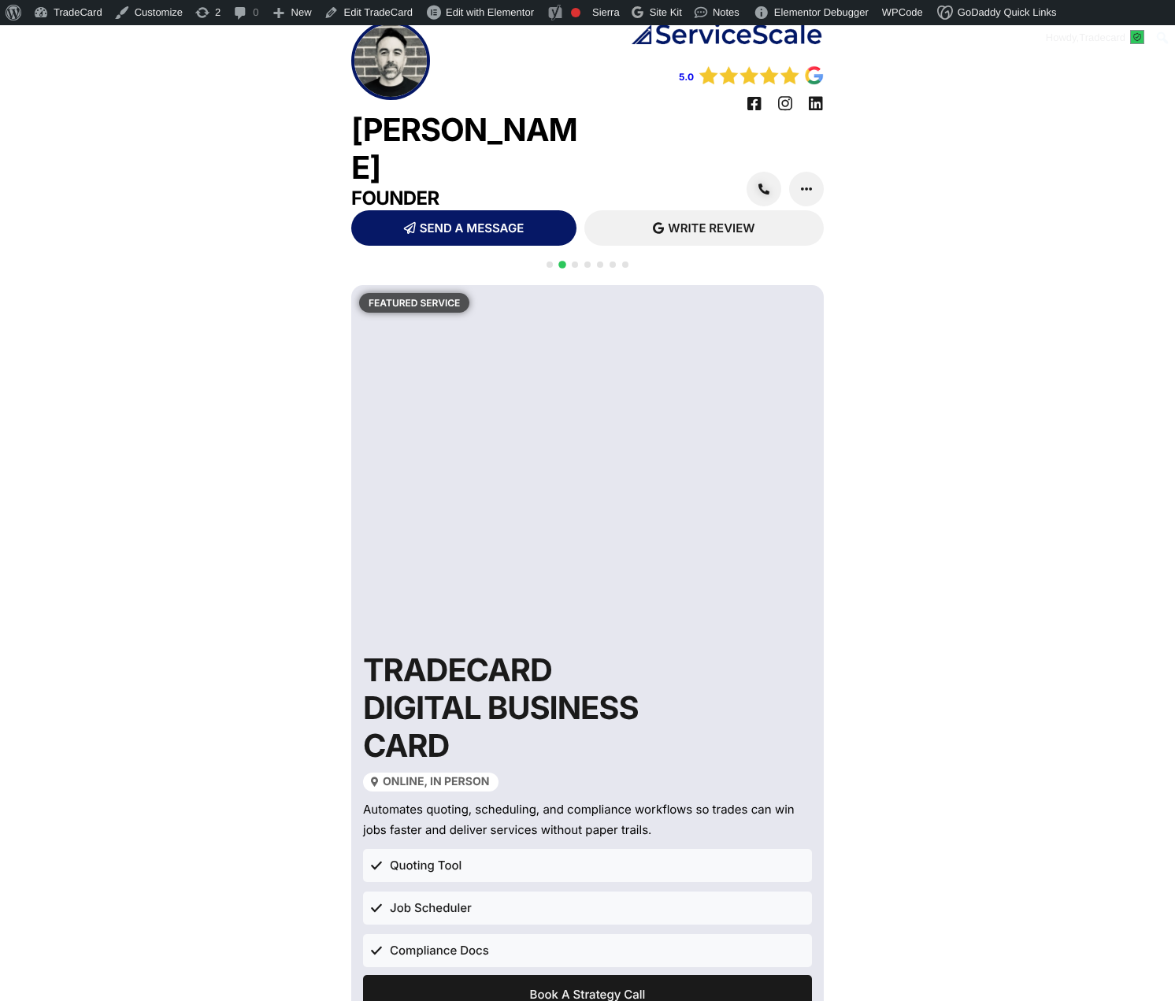
scroll to position [40, 0]
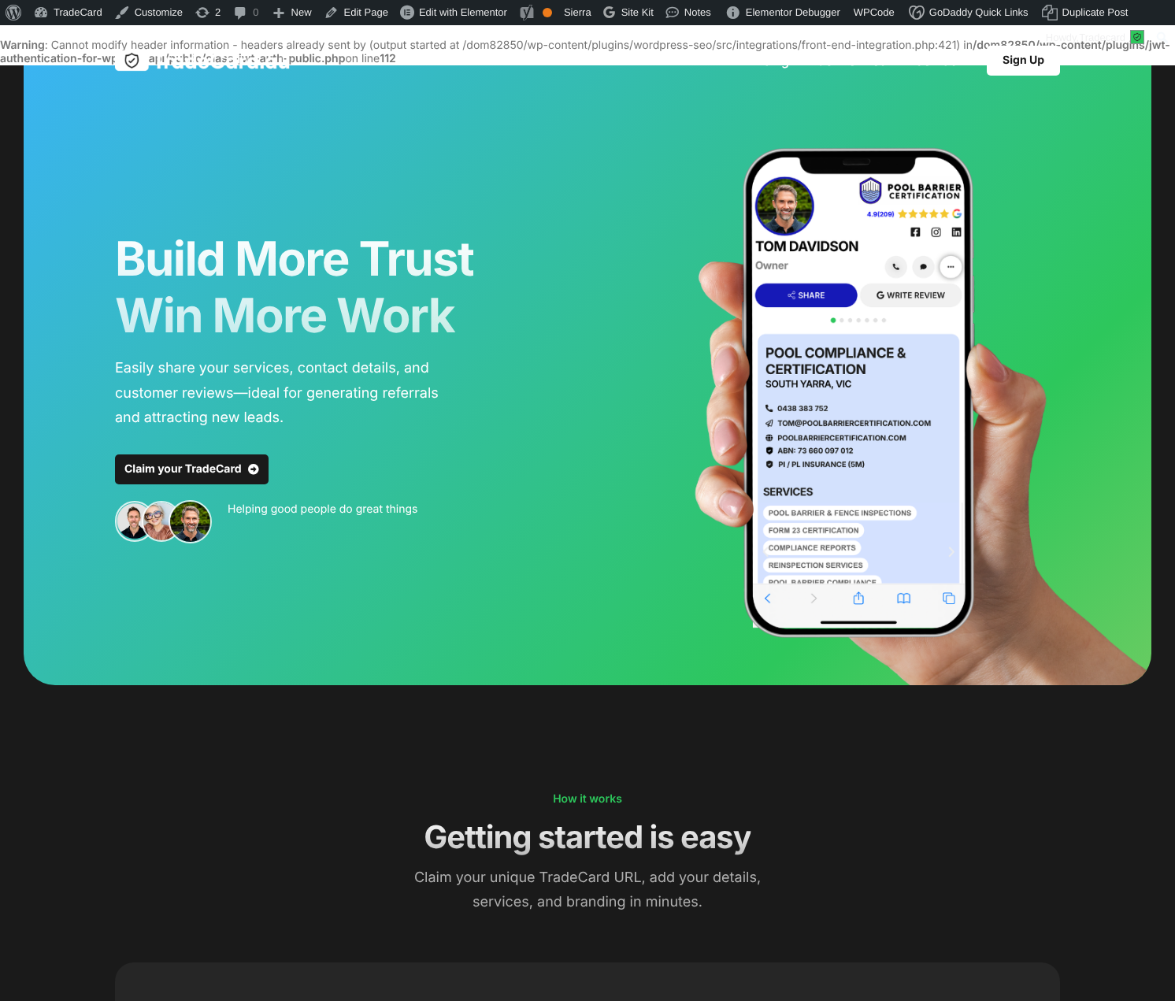
click at [634, 284] on img at bounding box center [968, 398] width 715 height 571
